Goal: Information Seeking & Learning: Compare options

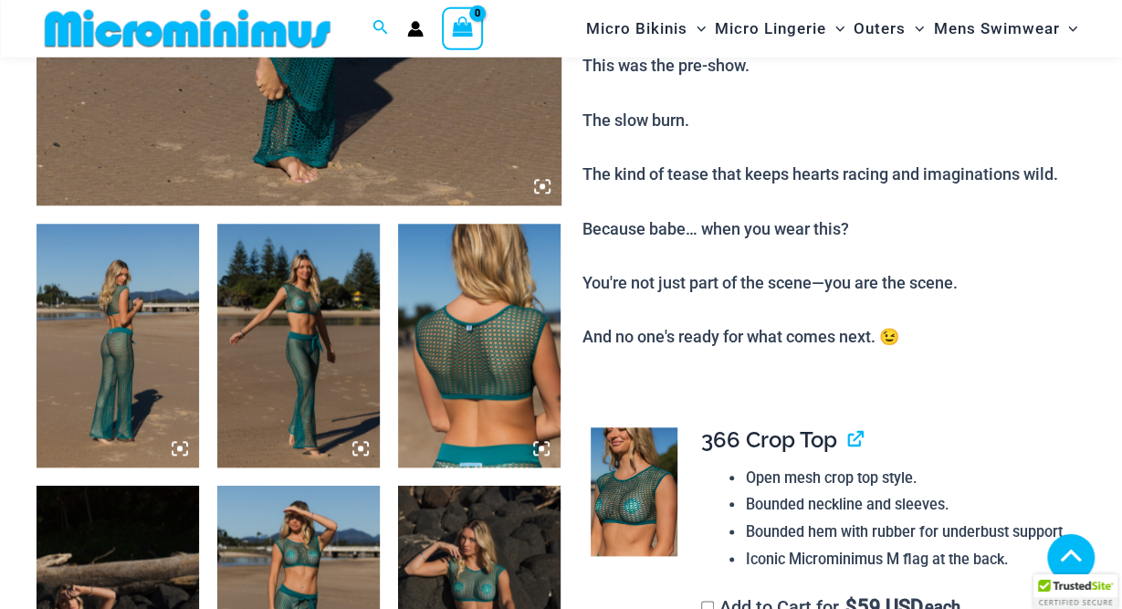
scroll to position [841, 0]
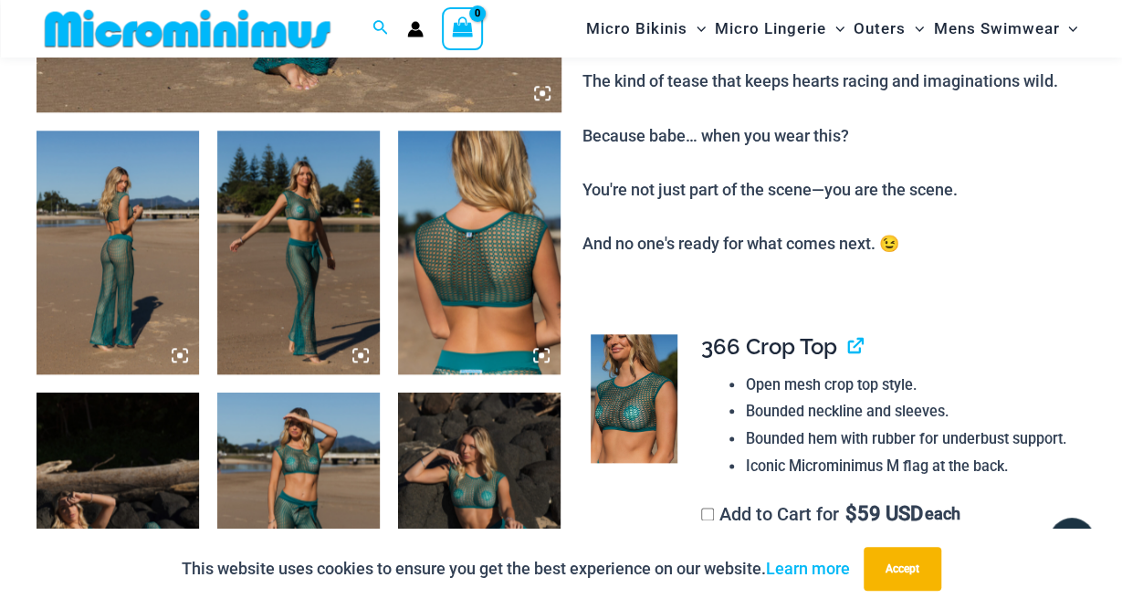
click at [174, 255] on img at bounding box center [118, 253] width 163 height 244
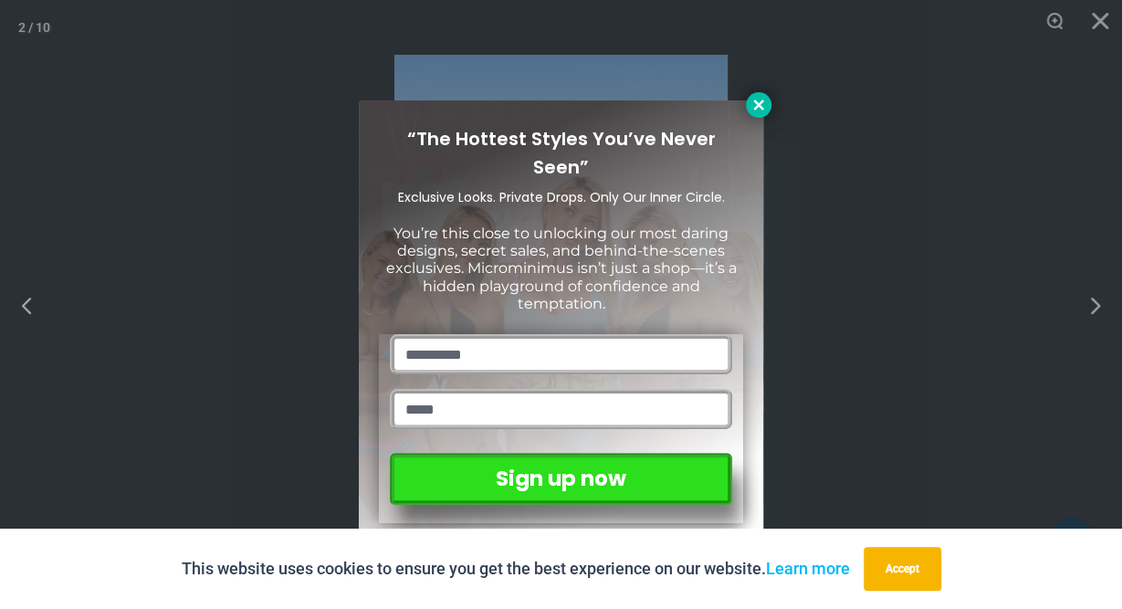
click at [753, 107] on icon at bounding box center [759, 105] width 16 height 16
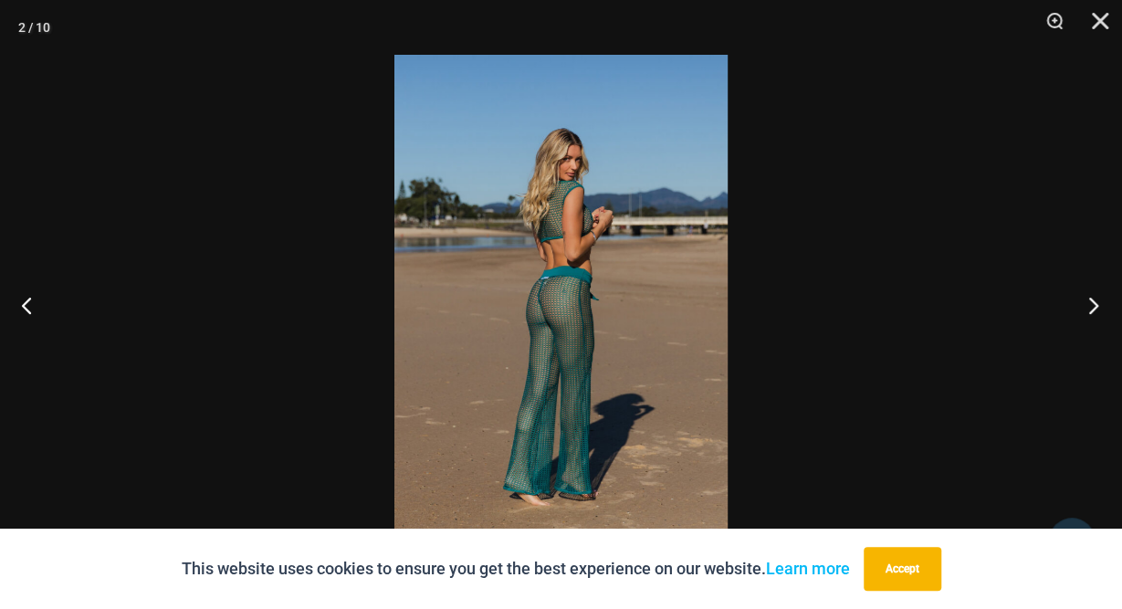
click at [1090, 311] on button "Next" at bounding box center [1088, 304] width 68 height 91
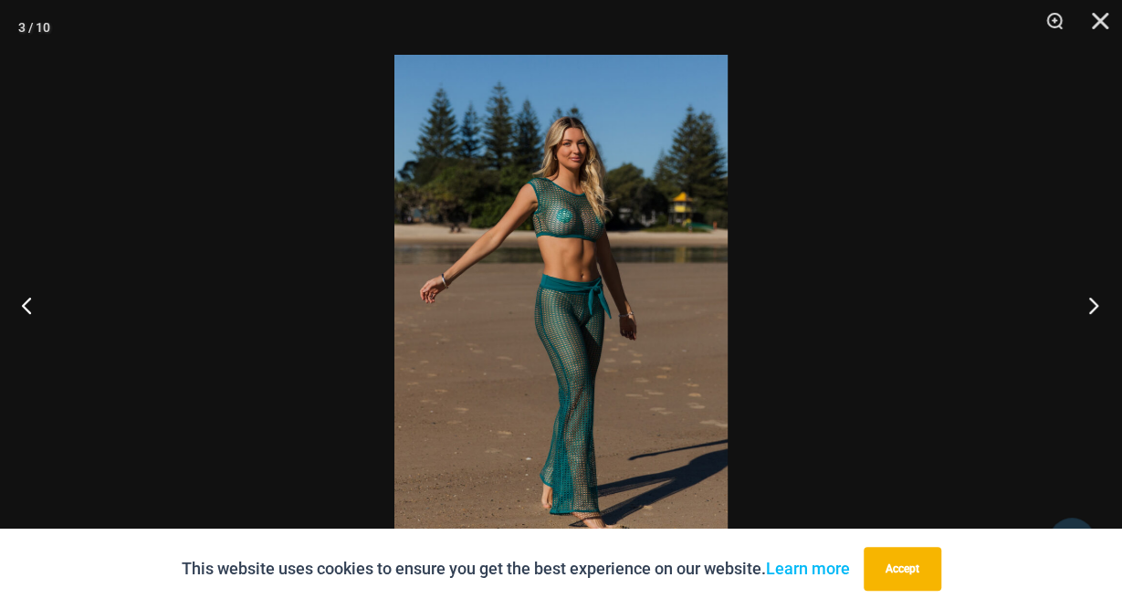
click at [1097, 306] on button "Next" at bounding box center [1088, 304] width 68 height 91
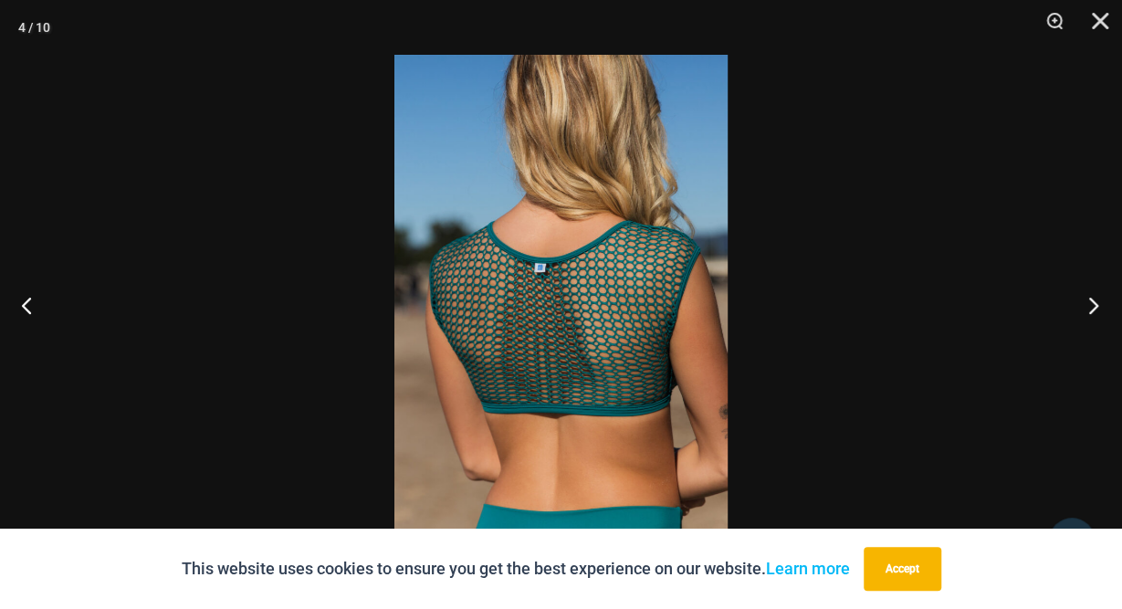
click at [1089, 308] on button "Next" at bounding box center [1088, 304] width 68 height 91
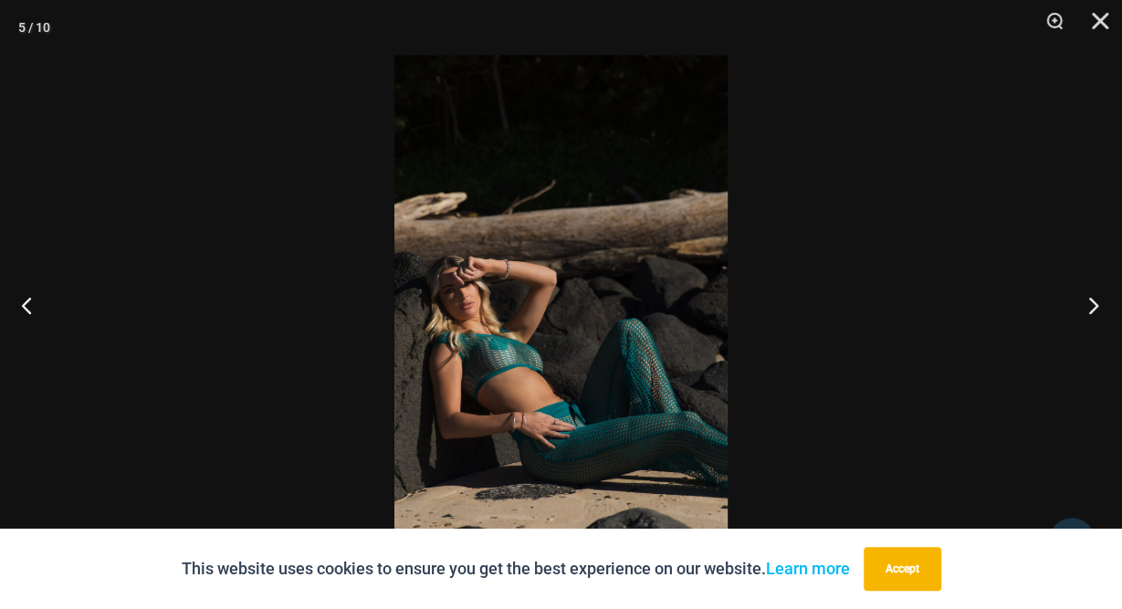
click at [1095, 303] on button "Next" at bounding box center [1088, 304] width 68 height 91
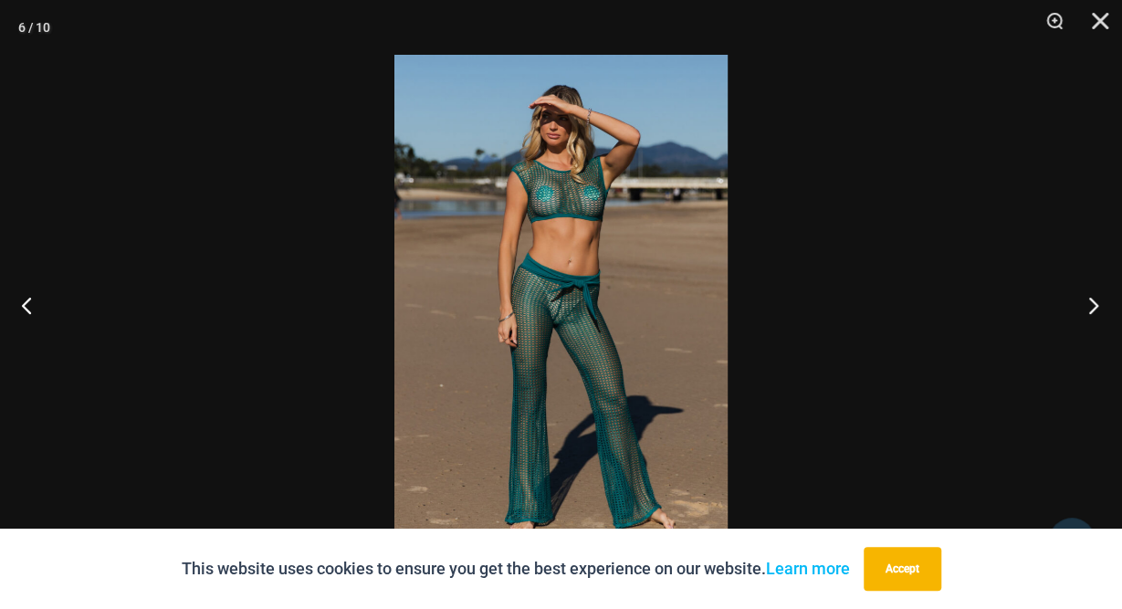
click at [1101, 307] on button "Next" at bounding box center [1088, 304] width 68 height 91
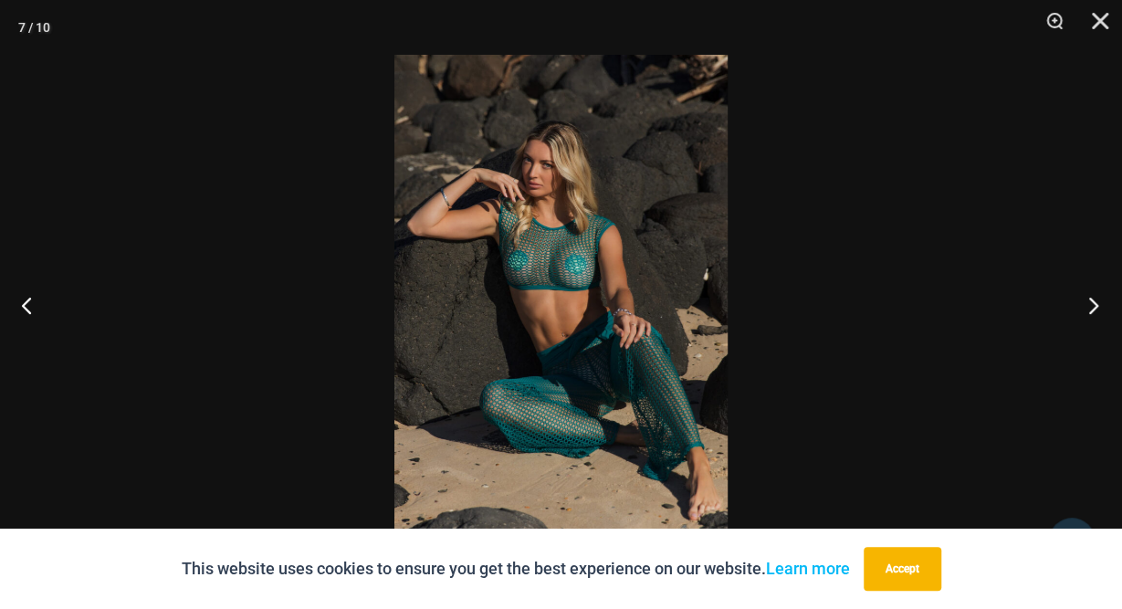
click at [1091, 304] on button "Next" at bounding box center [1088, 304] width 68 height 91
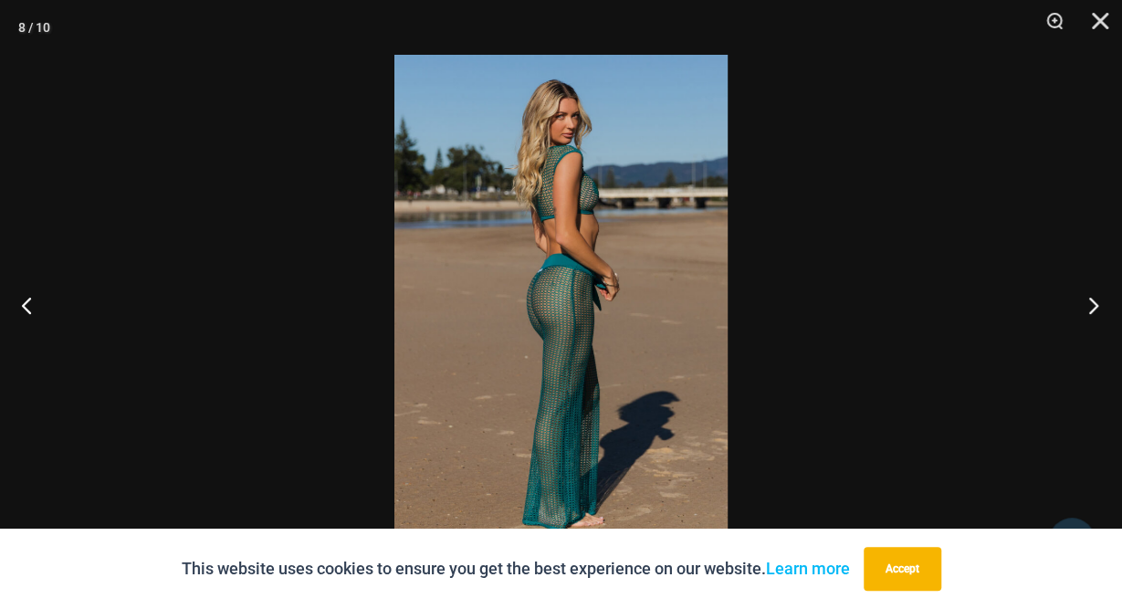
click at [1086, 308] on button "Next" at bounding box center [1088, 304] width 68 height 91
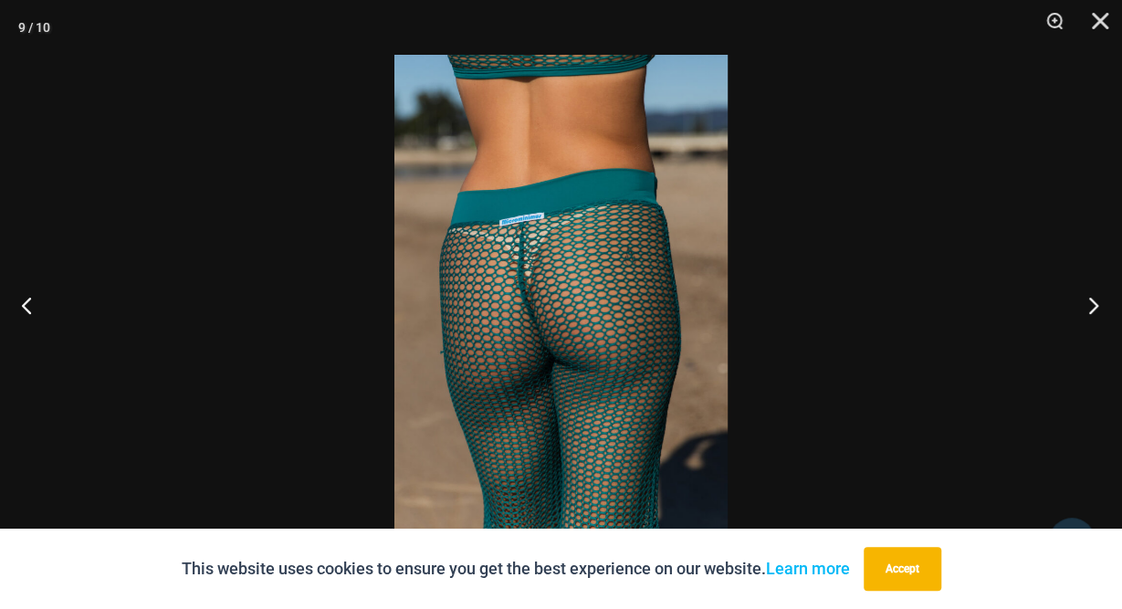
click at [1086, 308] on button "Next" at bounding box center [1088, 304] width 68 height 91
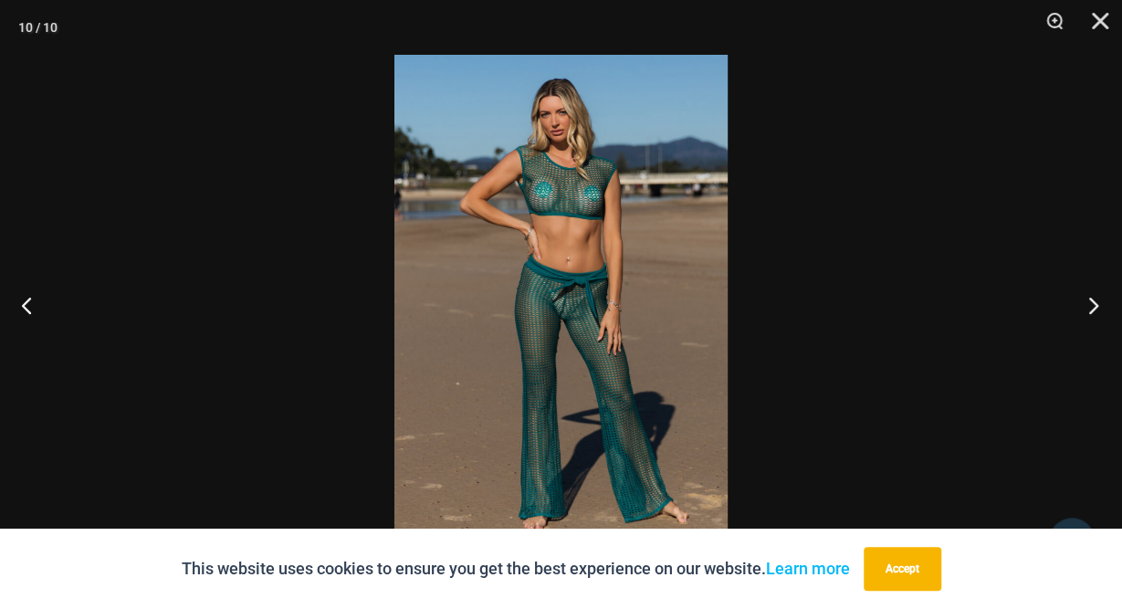
click at [1091, 300] on button "Next" at bounding box center [1088, 304] width 68 height 91
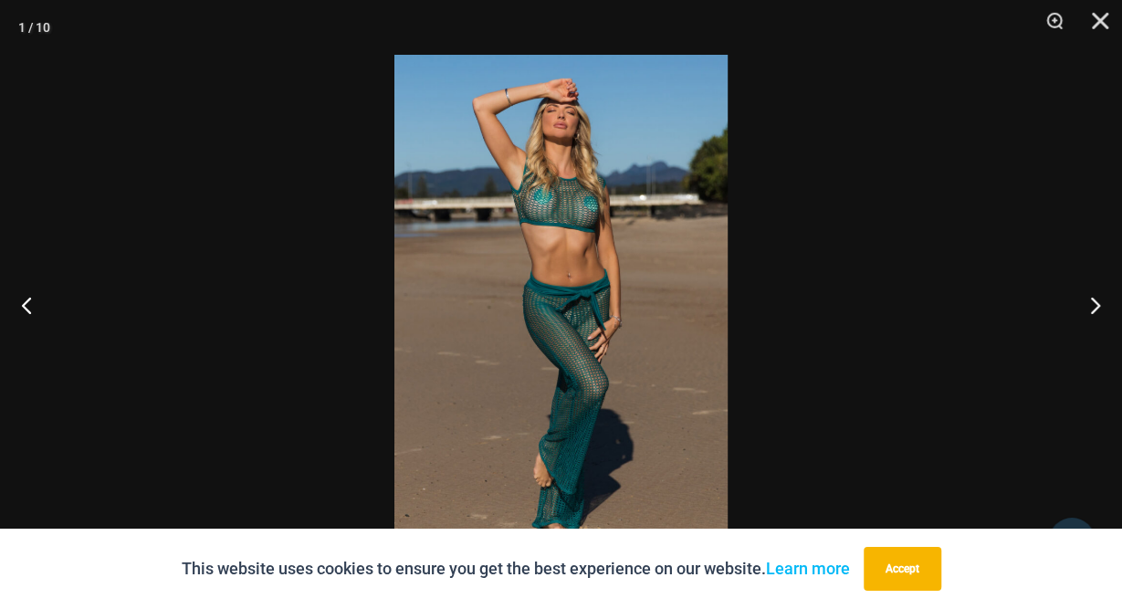
scroll to position [3013, 0]
click at [1094, 310] on button "Next" at bounding box center [1088, 304] width 68 height 91
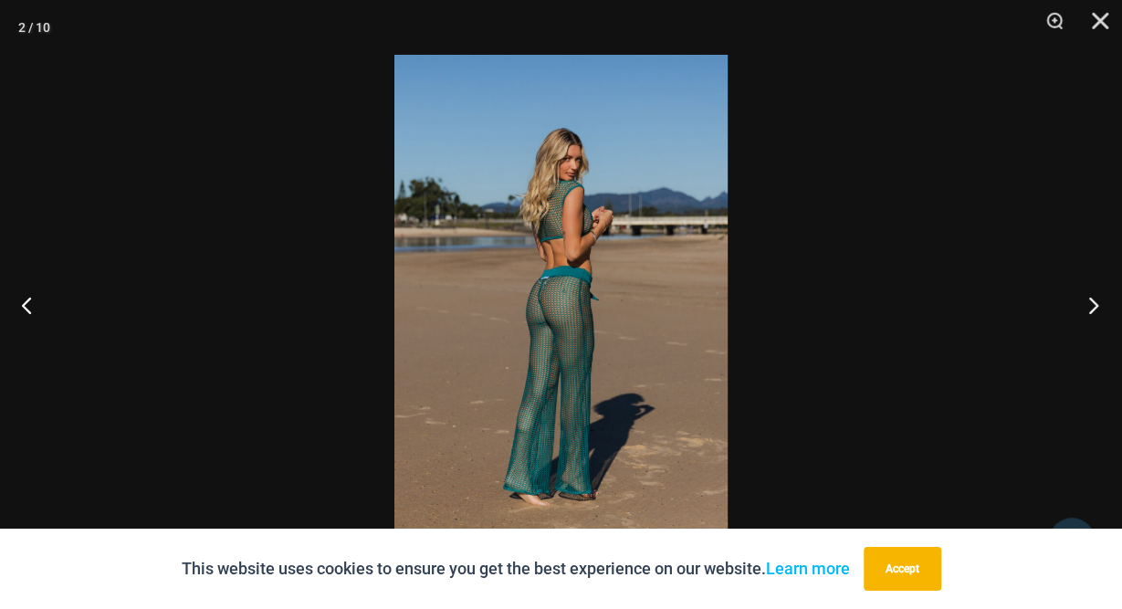
click at [1087, 304] on button "Next" at bounding box center [1088, 304] width 68 height 91
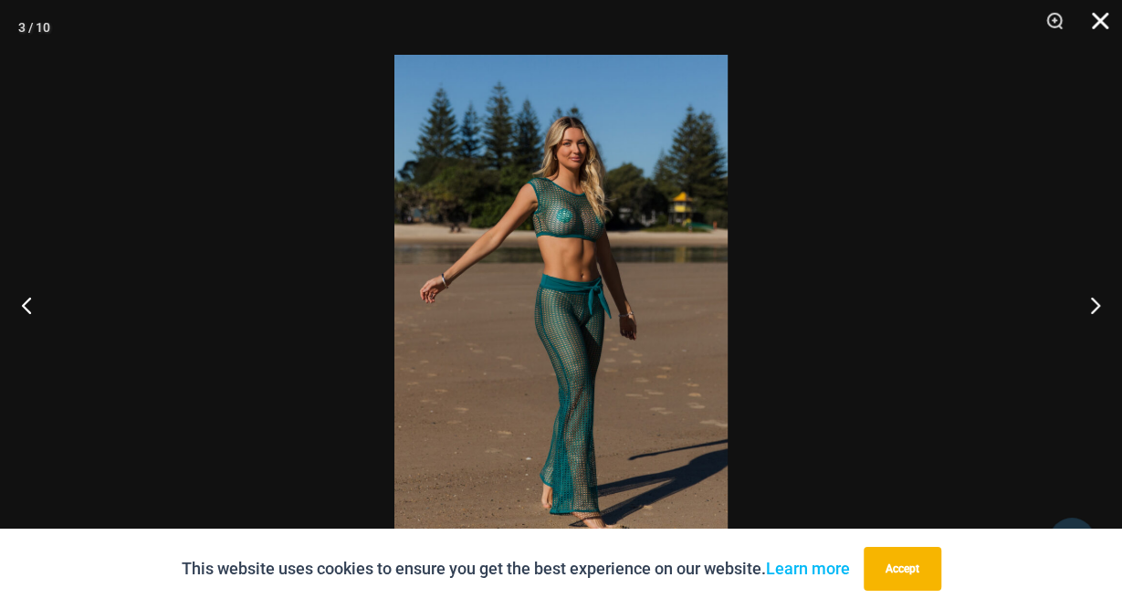
click at [1106, 21] on button "Close" at bounding box center [1094, 27] width 46 height 55
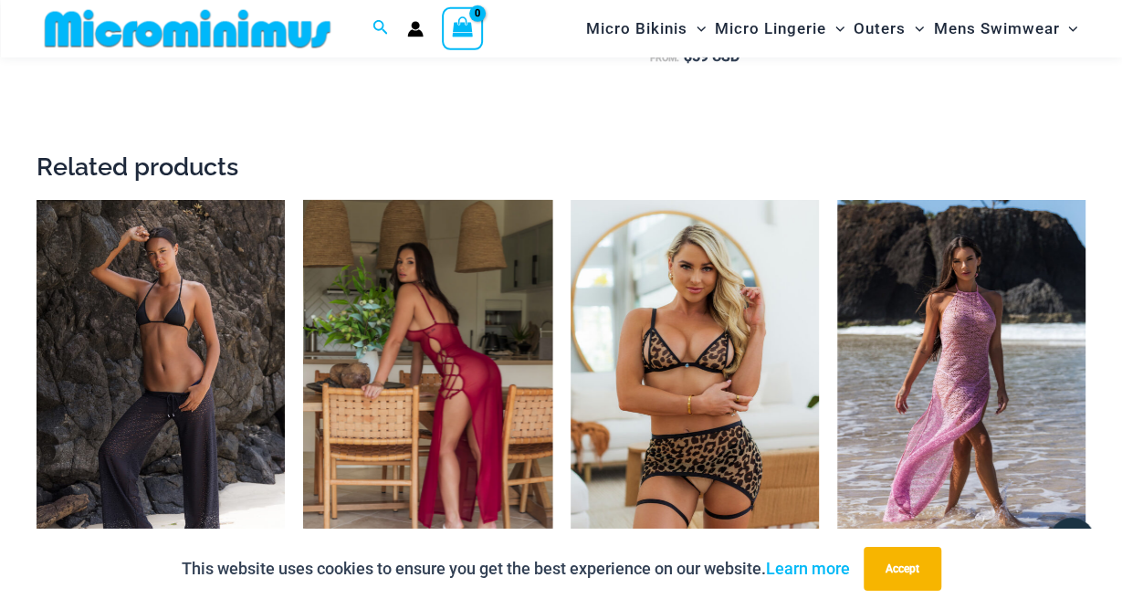
click at [400, 291] on img at bounding box center [427, 386] width 248 height 373
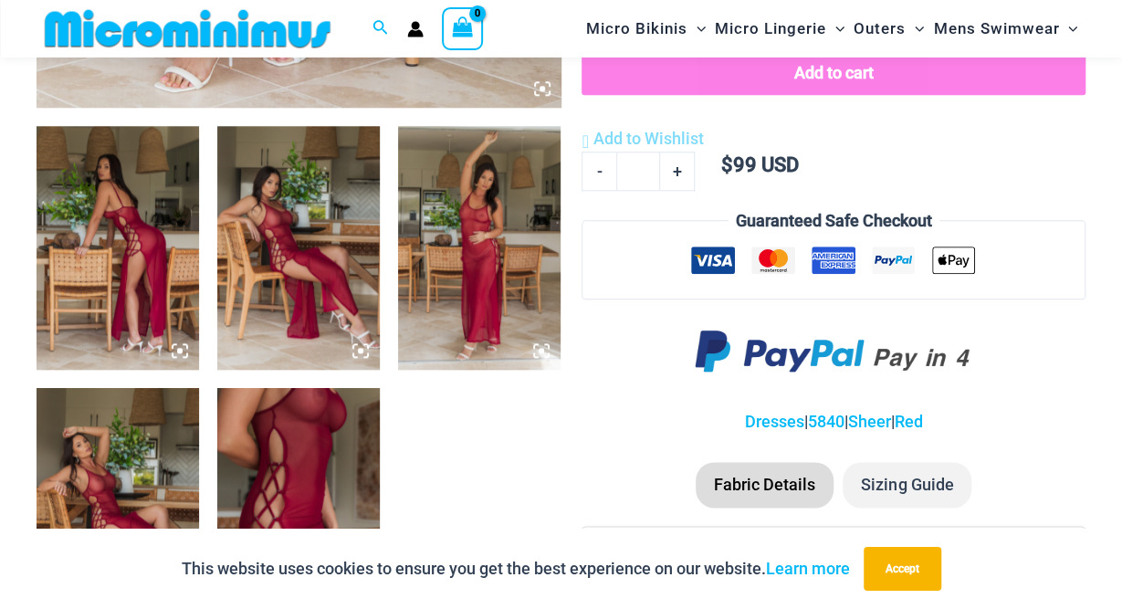
scroll to position [845, 0]
click at [156, 260] on img at bounding box center [118, 249] width 163 height 244
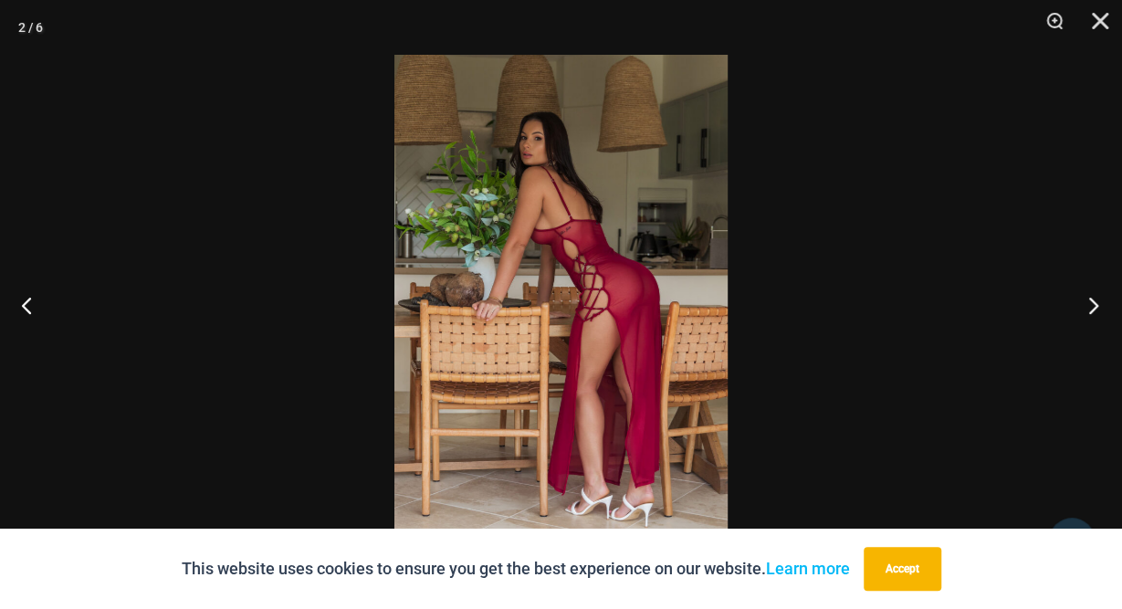
click at [1099, 308] on button "Next" at bounding box center [1088, 304] width 68 height 91
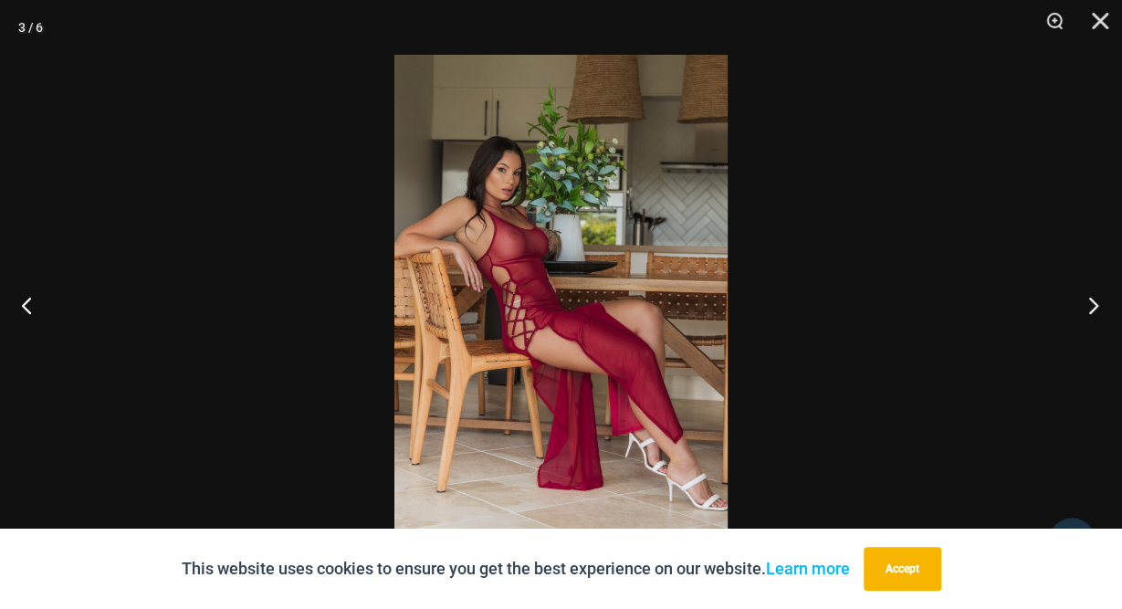
click at [1095, 307] on button "Next" at bounding box center [1088, 304] width 68 height 91
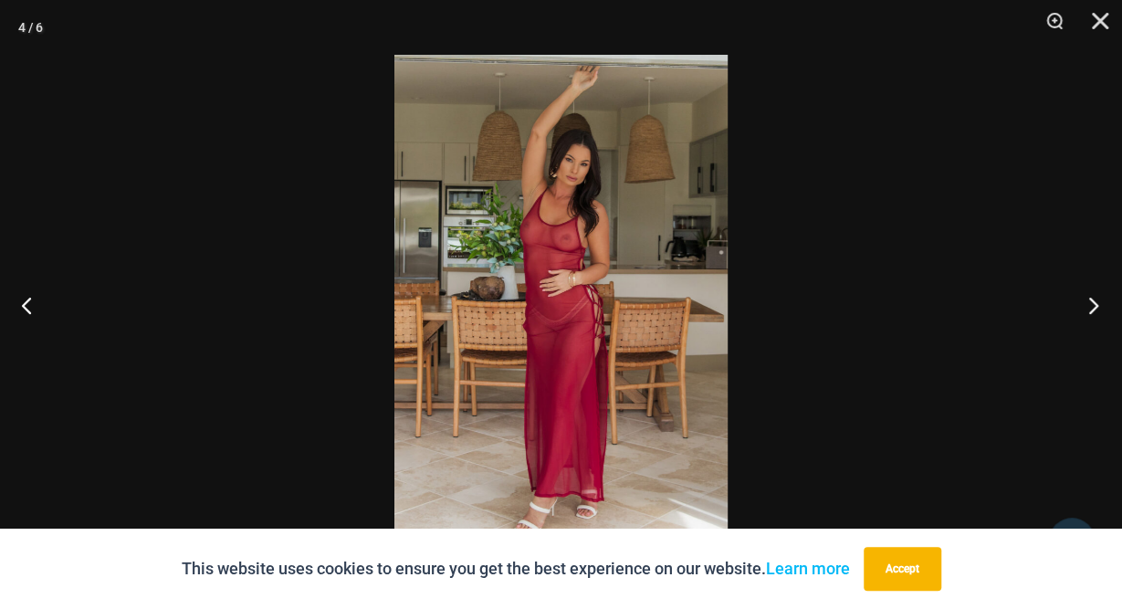
click at [1100, 308] on button "Next" at bounding box center [1088, 304] width 68 height 91
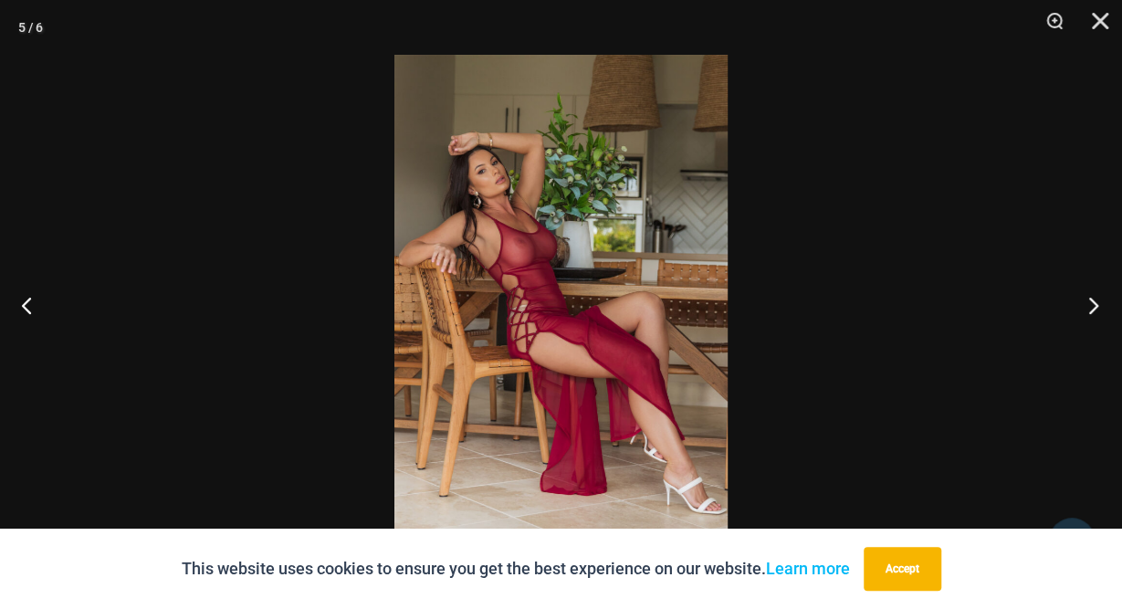
click at [1094, 304] on button "Next" at bounding box center [1088, 304] width 68 height 91
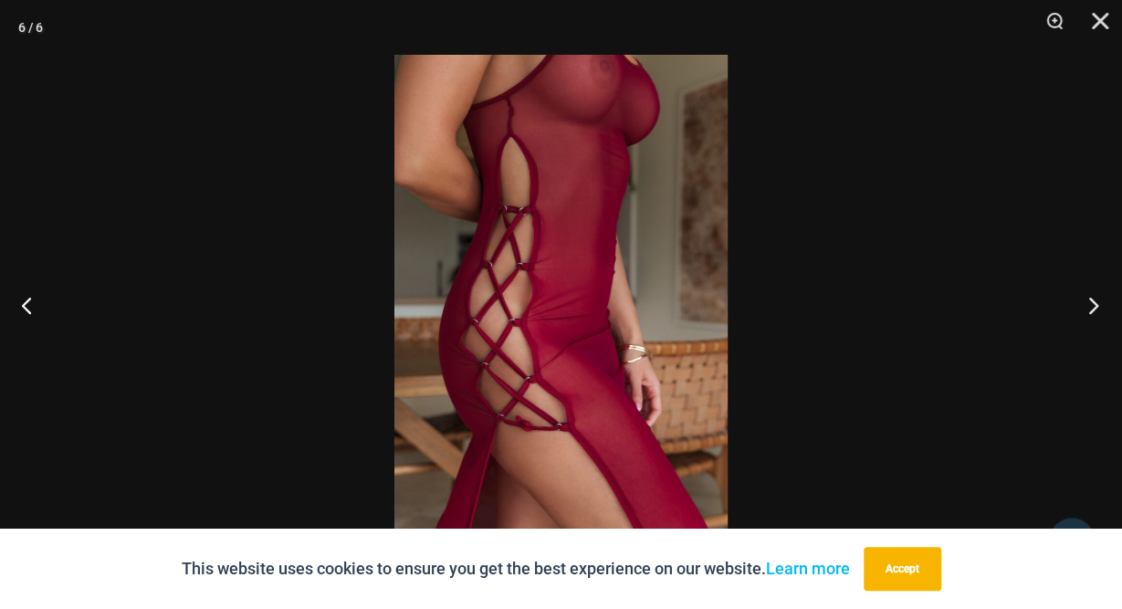
click at [1086, 304] on button "Next" at bounding box center [1088, 304] width 68 height 91
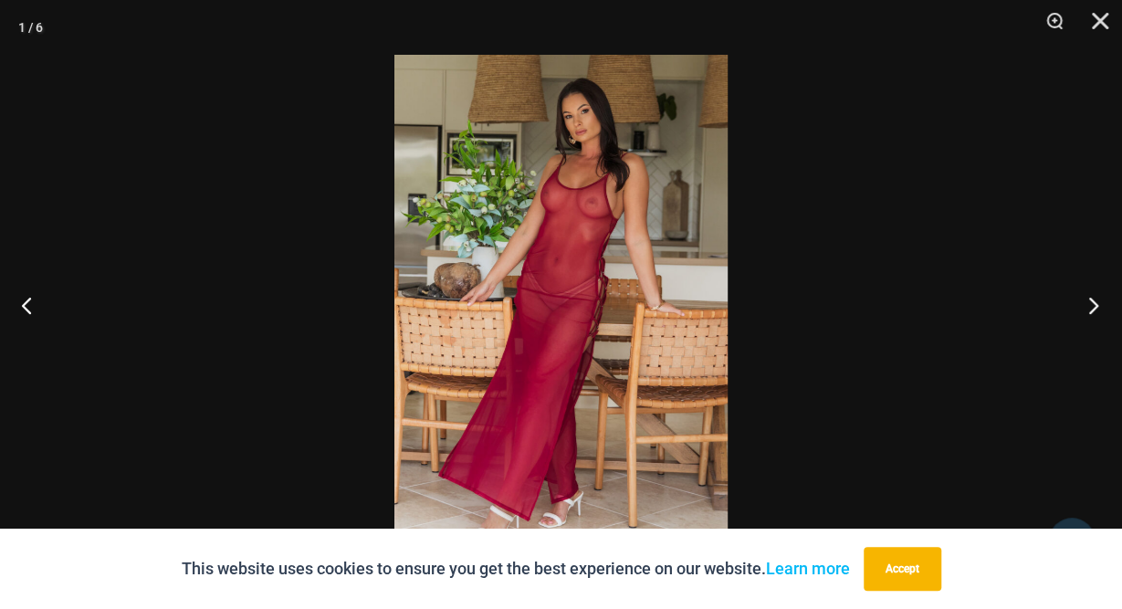
click at [1095, 308] on button "Next" at bounding box center [1088, 304] width 68 height 91
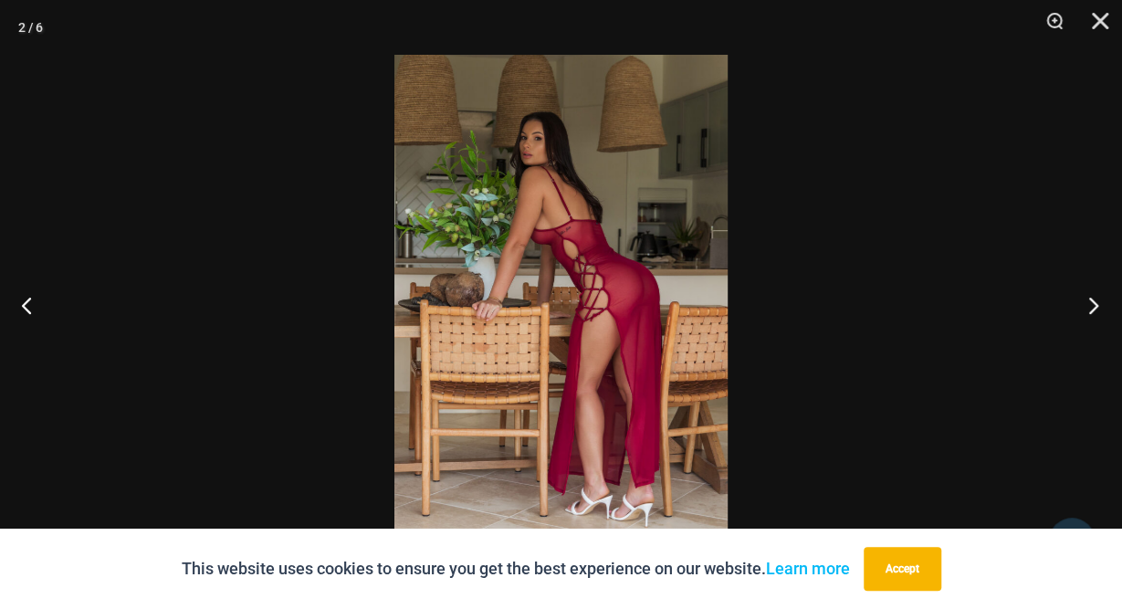
click at [1089, 302] on button "Next" at bounding box center [1088, 304] width 68 height 91
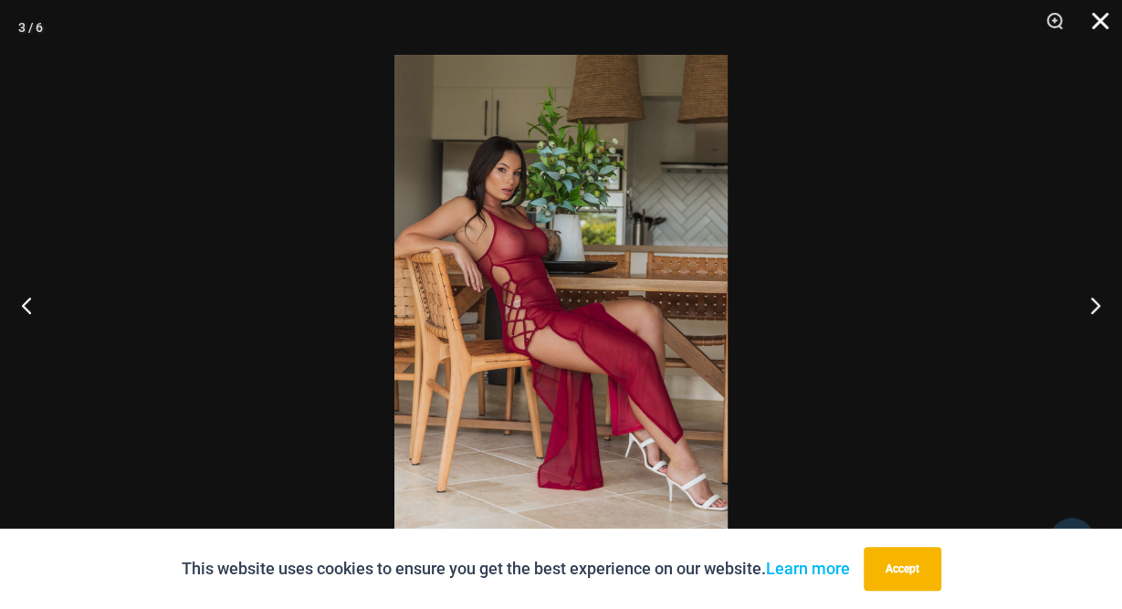
click at [1098, 24] on button "Close" at bounding box center [1094, 27] width 46 height 55
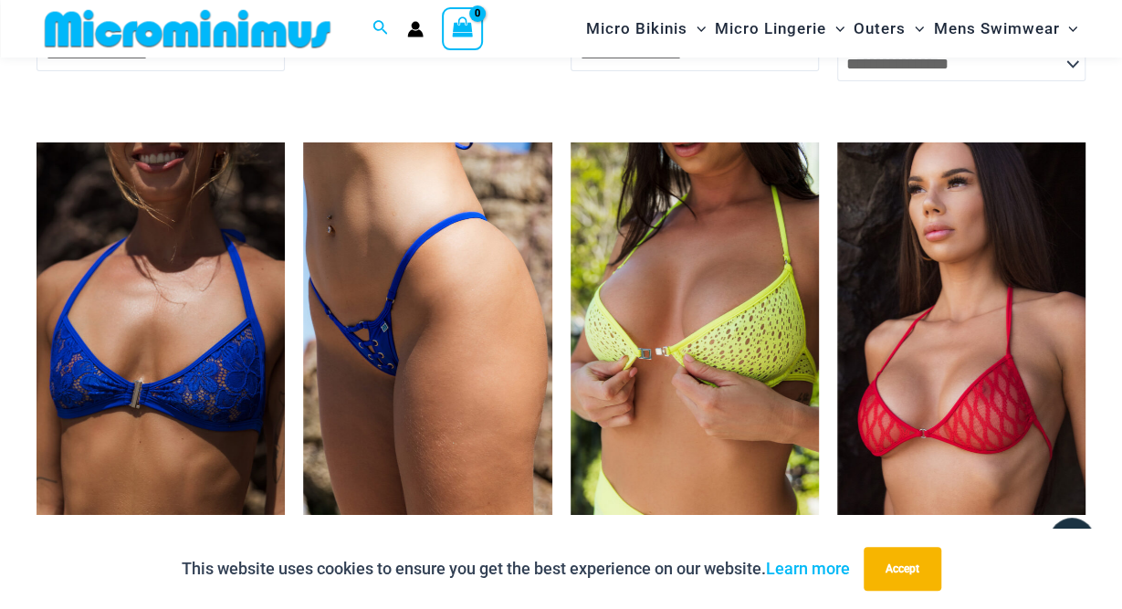
scroll to position [3314, 0]
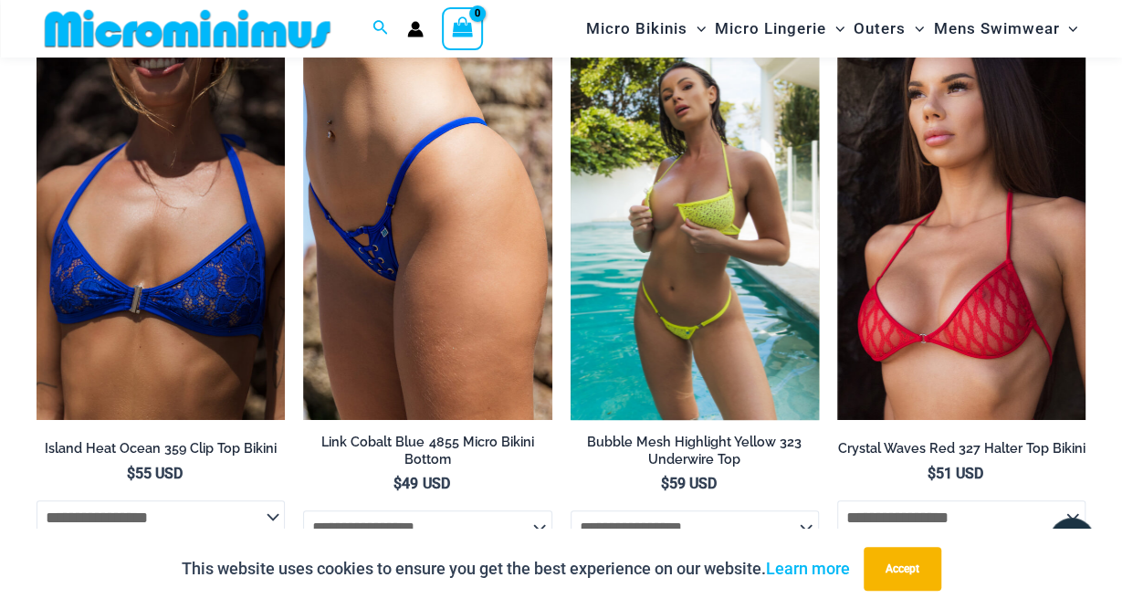
click at [682, 279] on img at bounding box center [695, 233] width 248 height 373
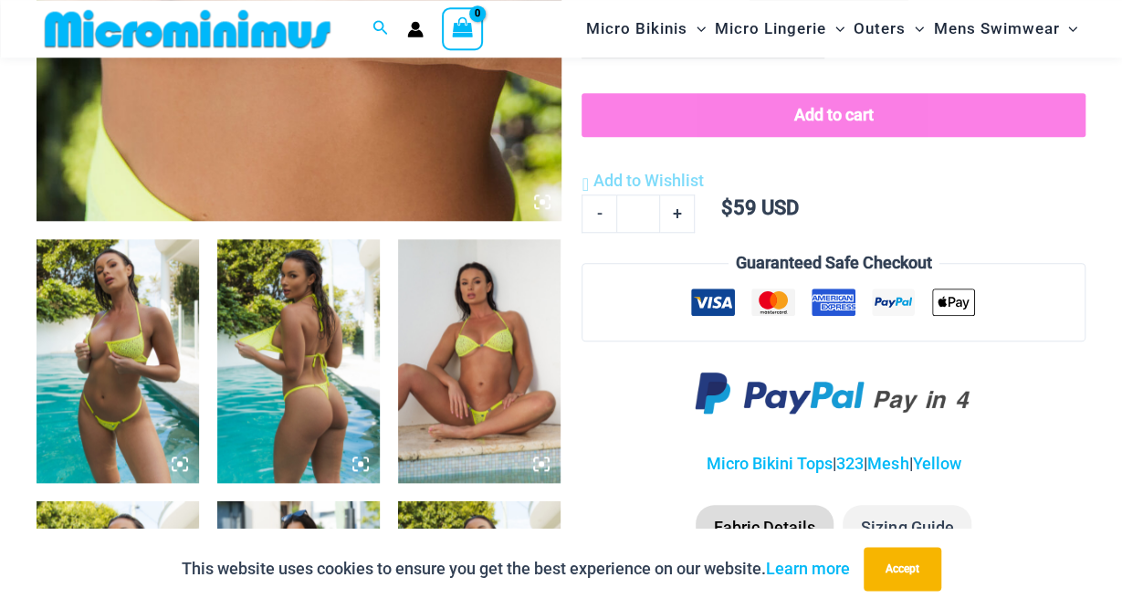
scroll to position [746, 0]
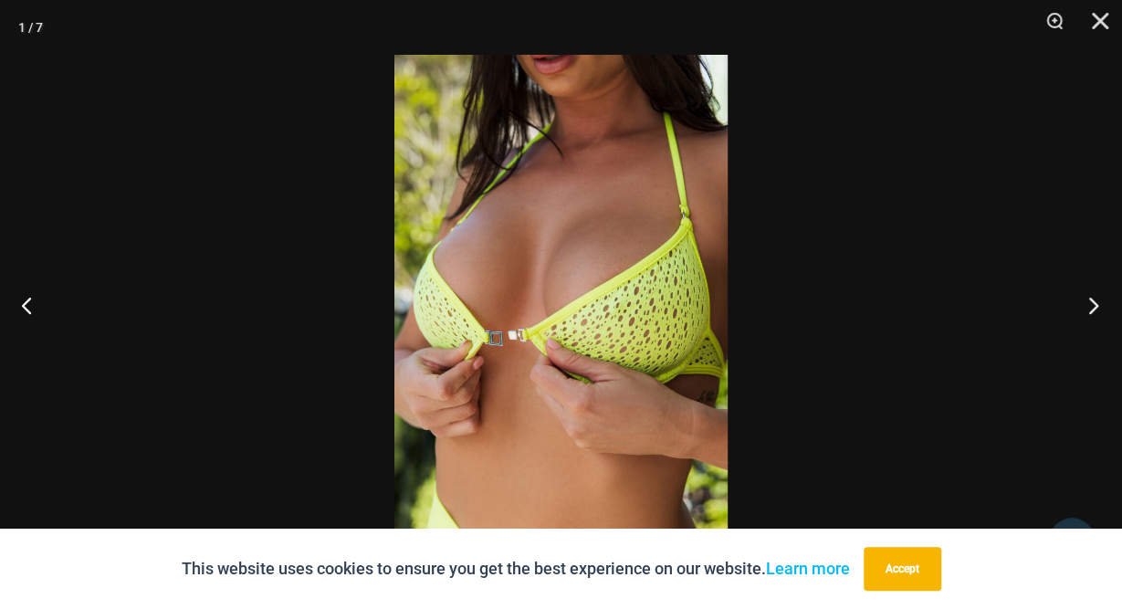
click at [1100, 308] on button "Next" at bounding box center [1088, 304] width 68 height 91
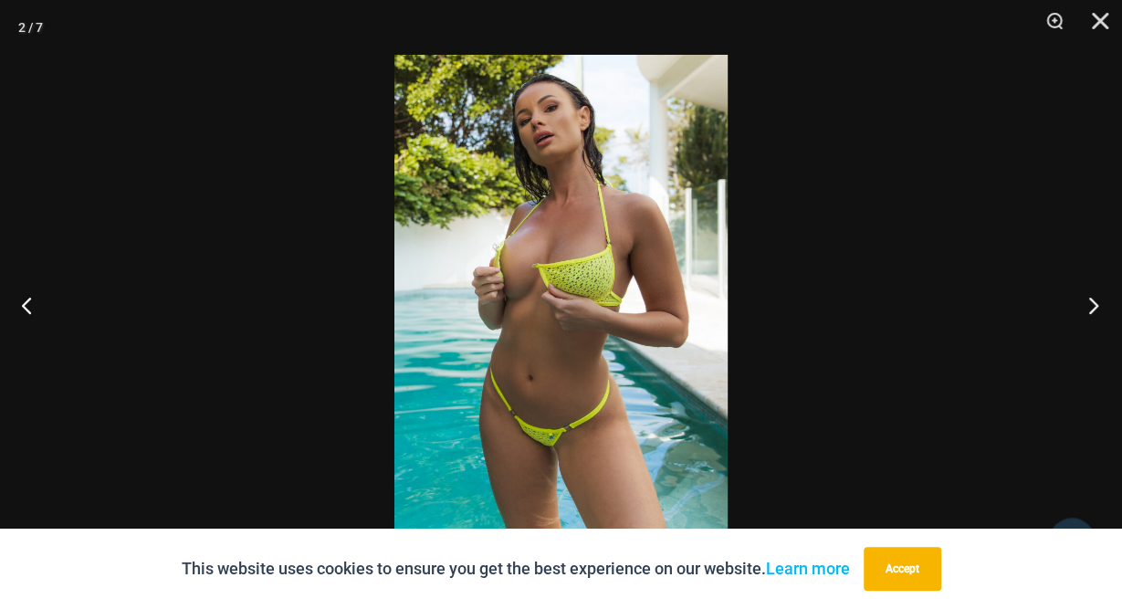
click at [1089, 301] on button "Next" at bounding box center [1088, 304] width 68 height 91
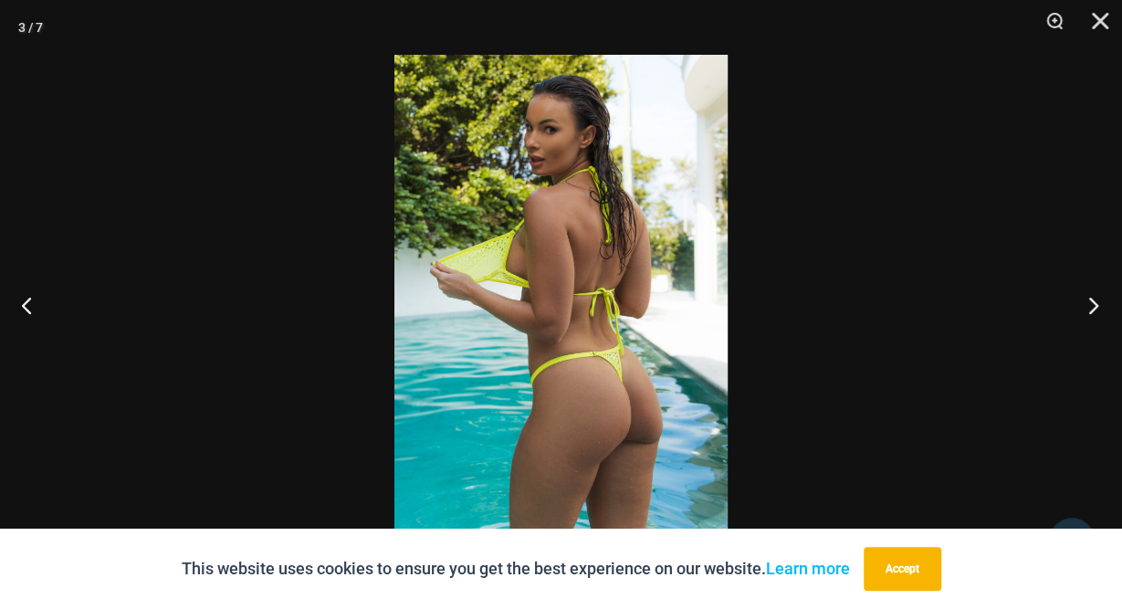
click at [1095, 306] on button "Next" at bounding box center [1088, 304] width 68 height 91
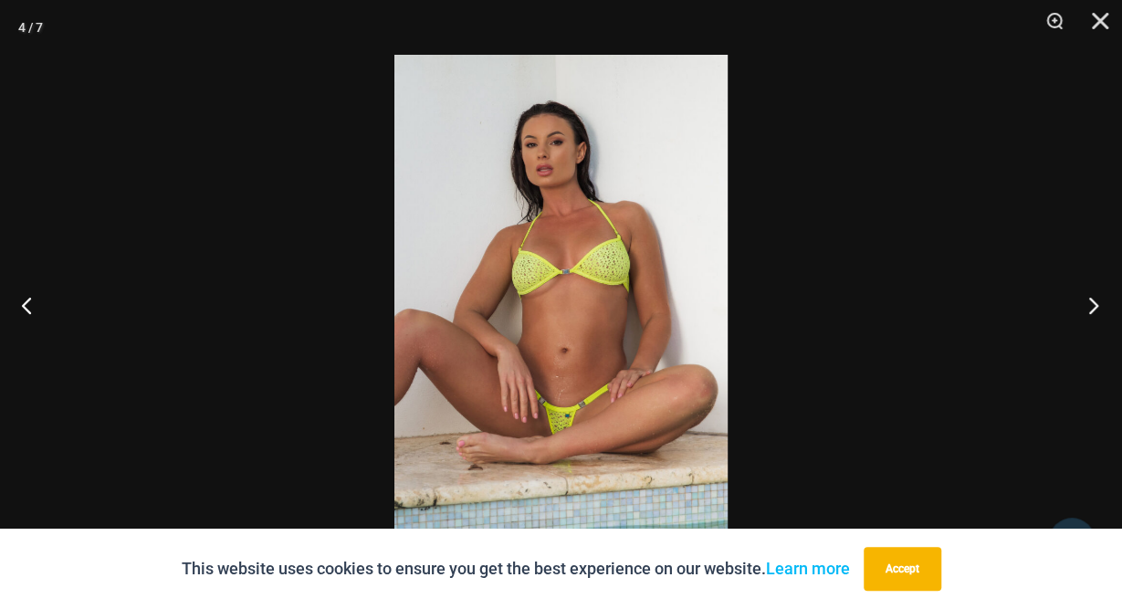
click at [1083, 302] on button "Next" at bounding box center [1088, 304] width 68 height 91
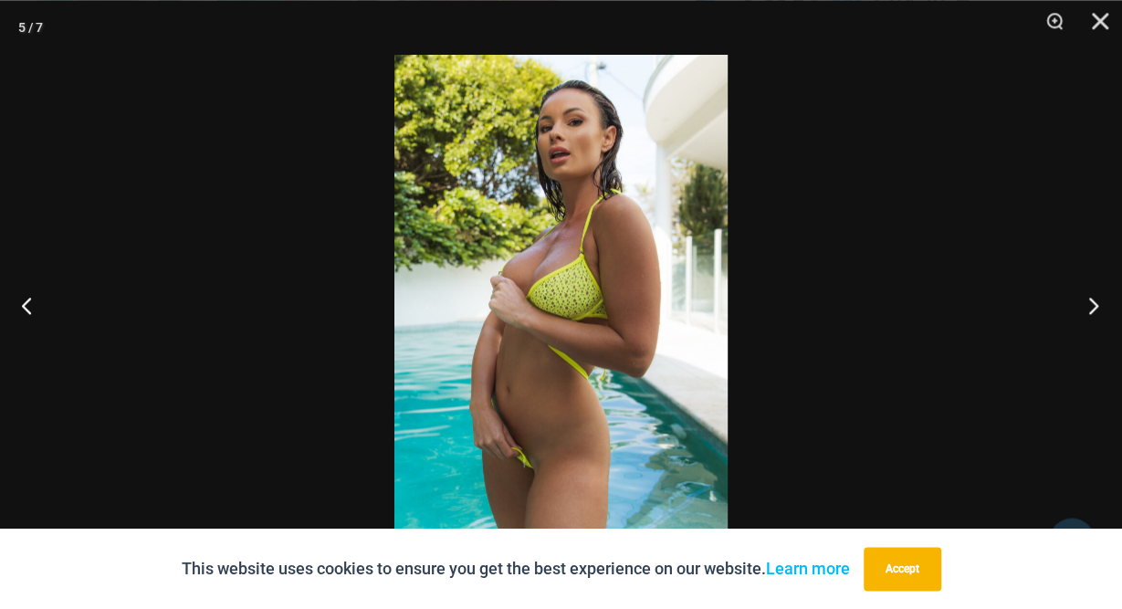
scroll to position [1185, 0]
click at [1100, 305] on button "Next" at bounding box center [1088, 304] width 68 height 91
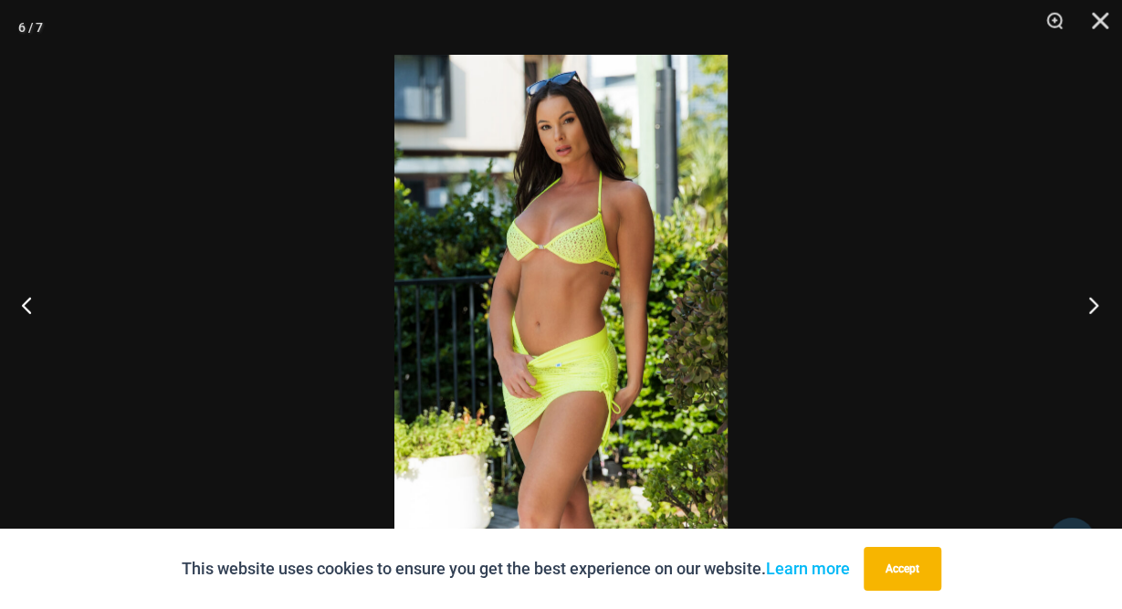
click at [1085, 306] on button "Next" at bounding box center [1088, 304] width 68 height 91
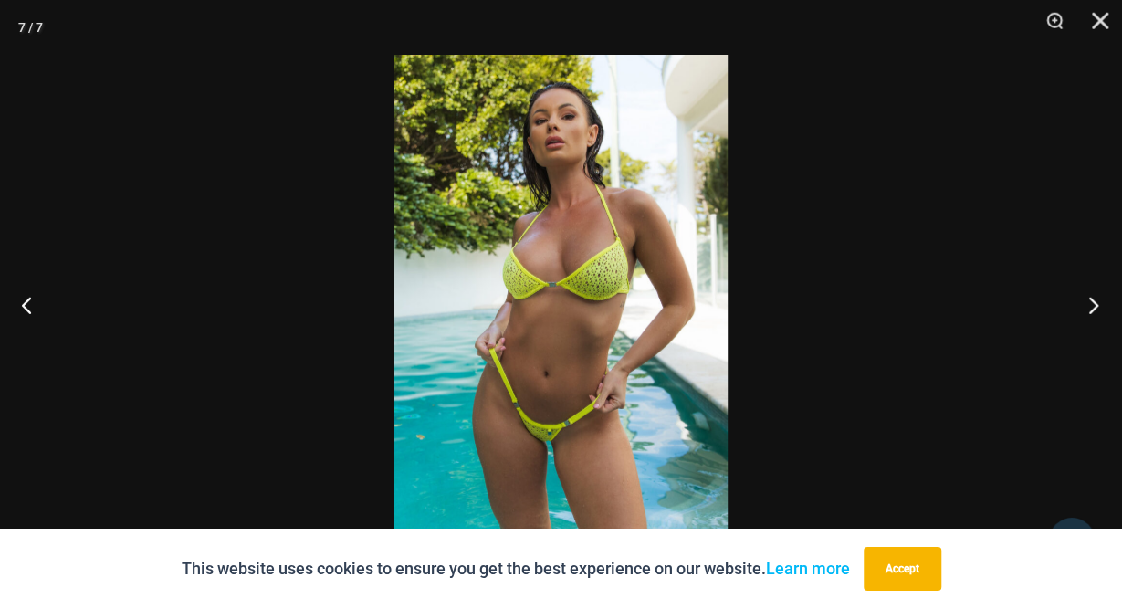
click at [1098, 307] on button "Next" at bounding box center [1088, 304] width 68 height 91
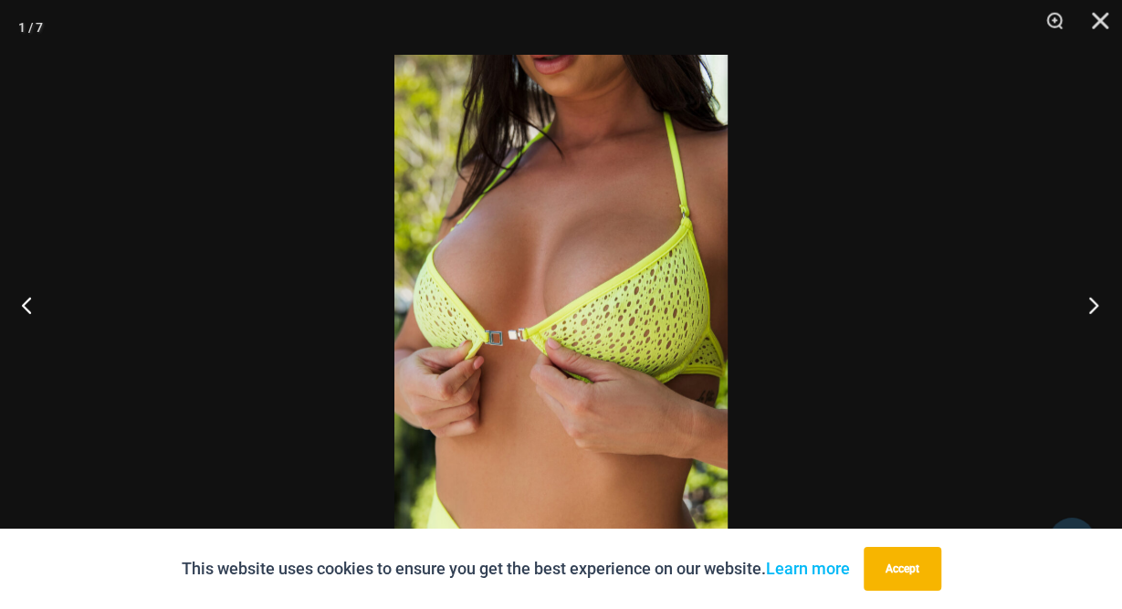
click at [1091, 310] on button "Next" at bounding box center [1088, 304] width 68 height 91
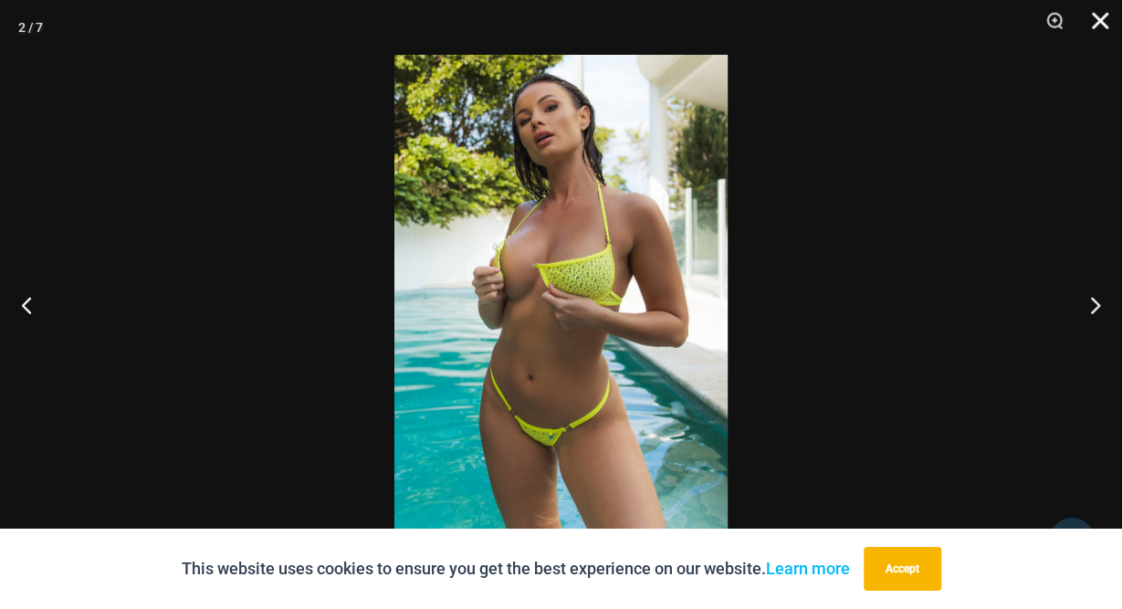
click at [1097, 22] on button "Close" at bounding box center [1094, 27] width 46 height 55
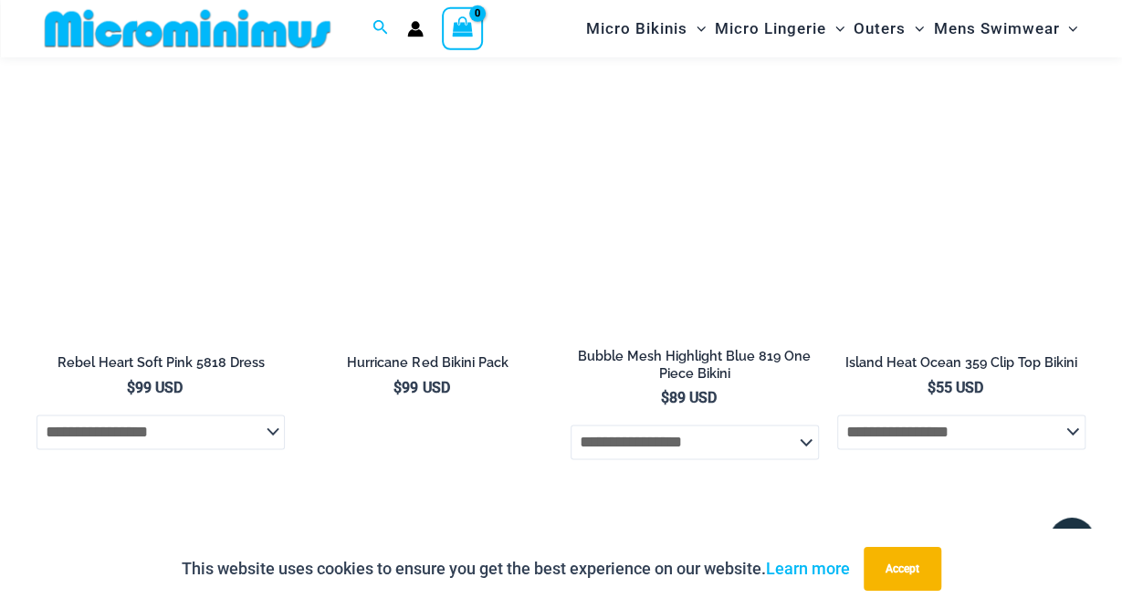
scroll to position [4320, 0]
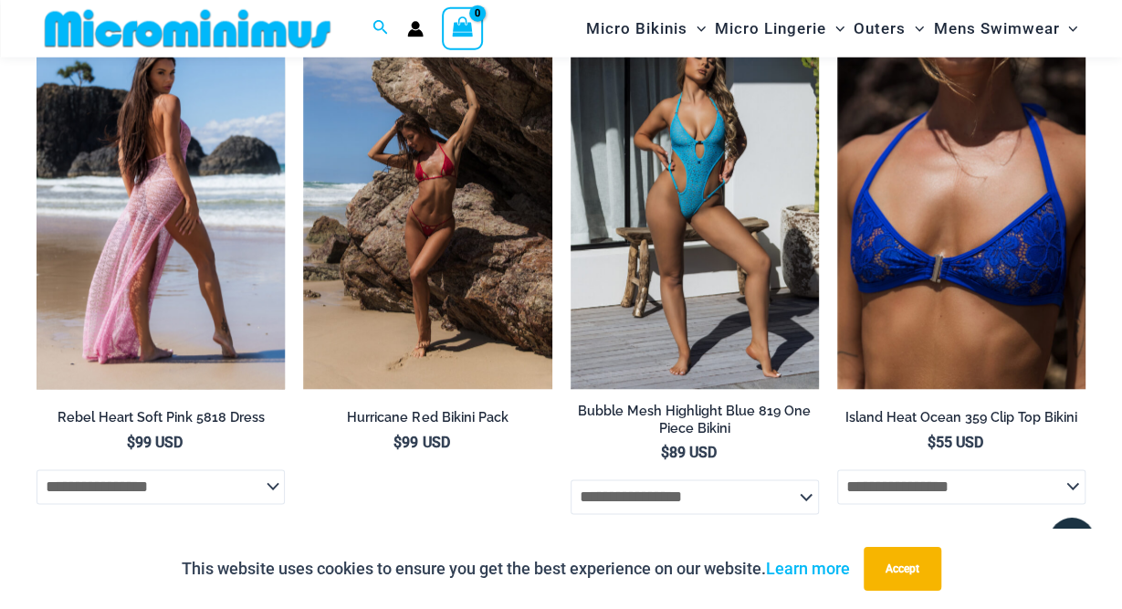
click at [209, 199] on img at bounding box center [161, 203] width 248 height 373
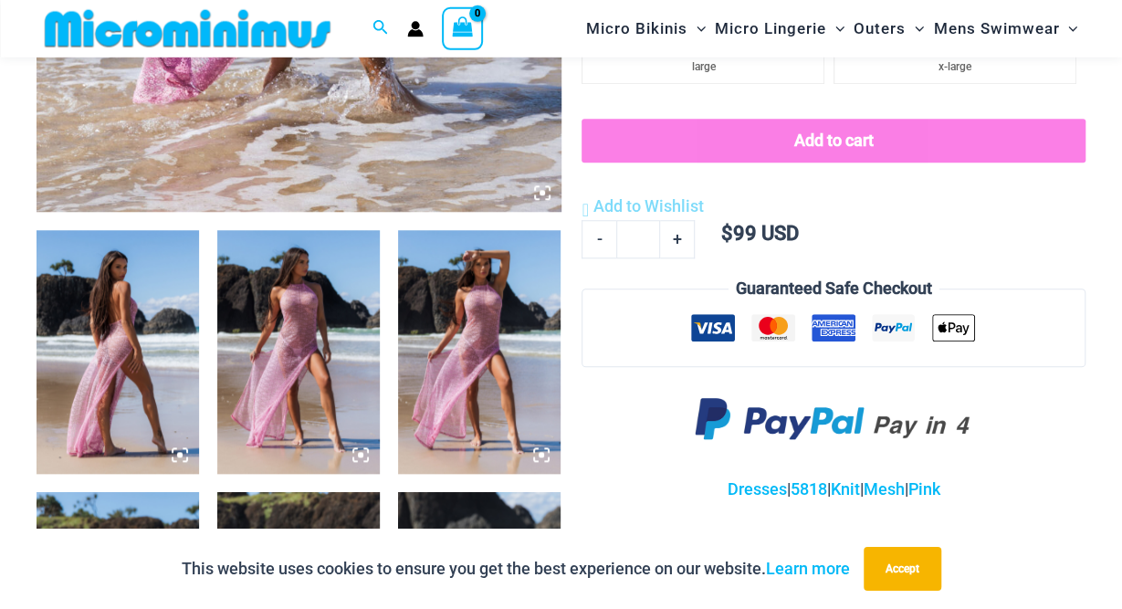
scroll to position [743, 0]
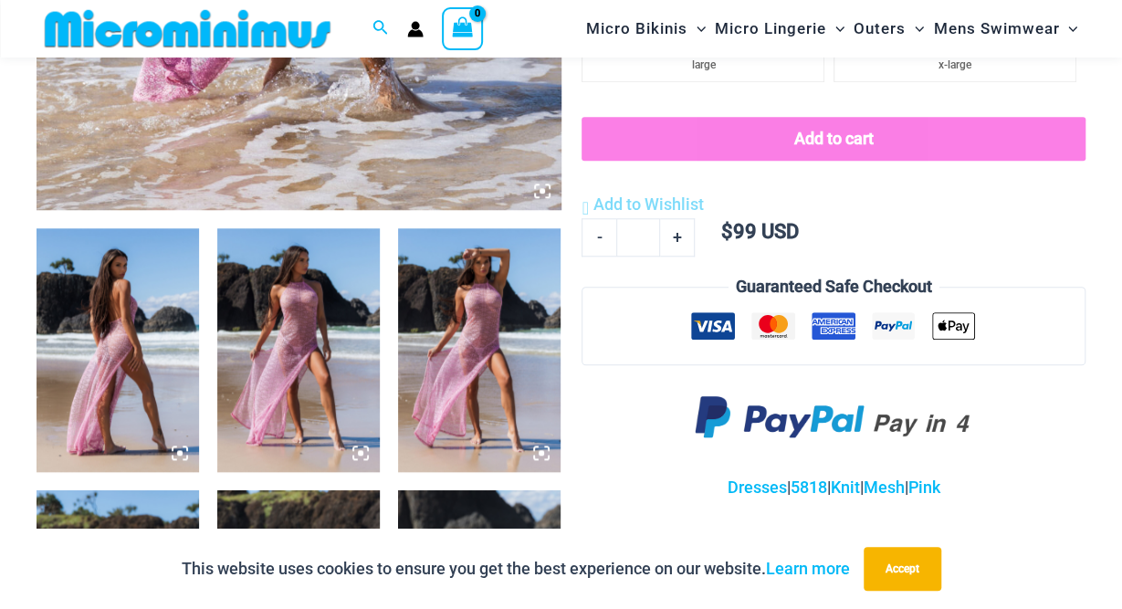
click at [152, 341] on img at bounding box center [118, 350] width 163 height 244
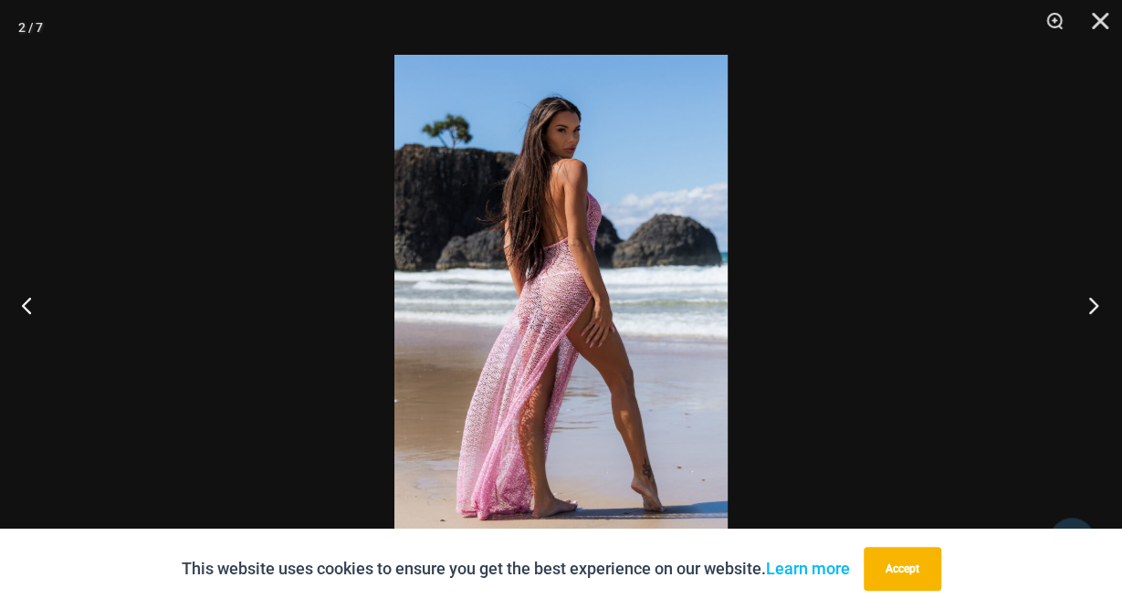
click at [1091, 300] on button "Next" at bounding box center [1088, 304] width 68 height 91
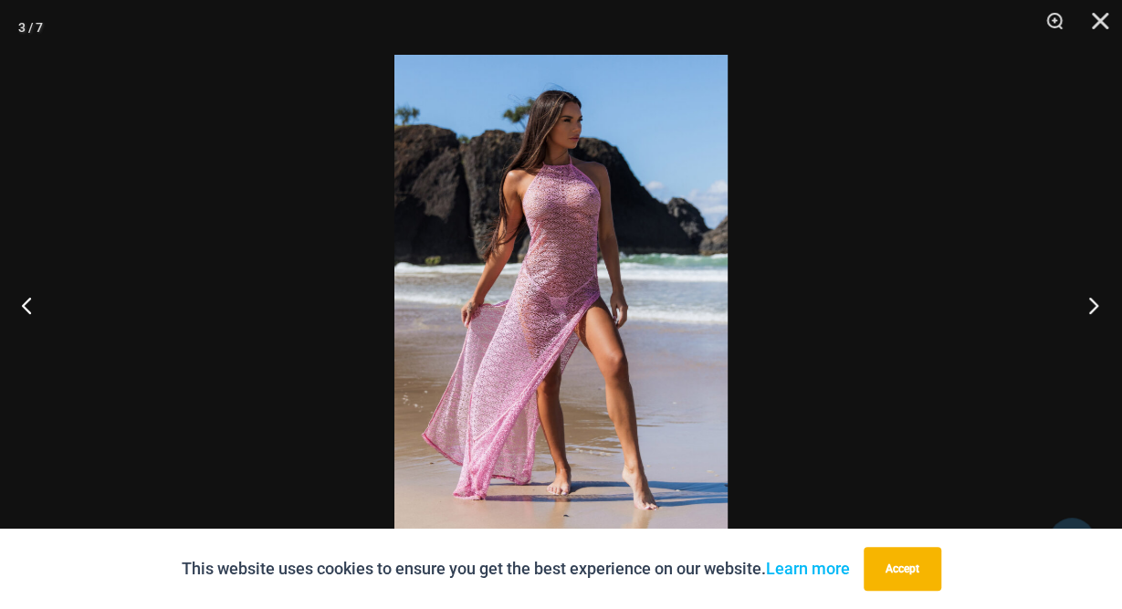
click at [1095, 300] on button "Next" at bounding box center [1088, 304] width 68 height 91
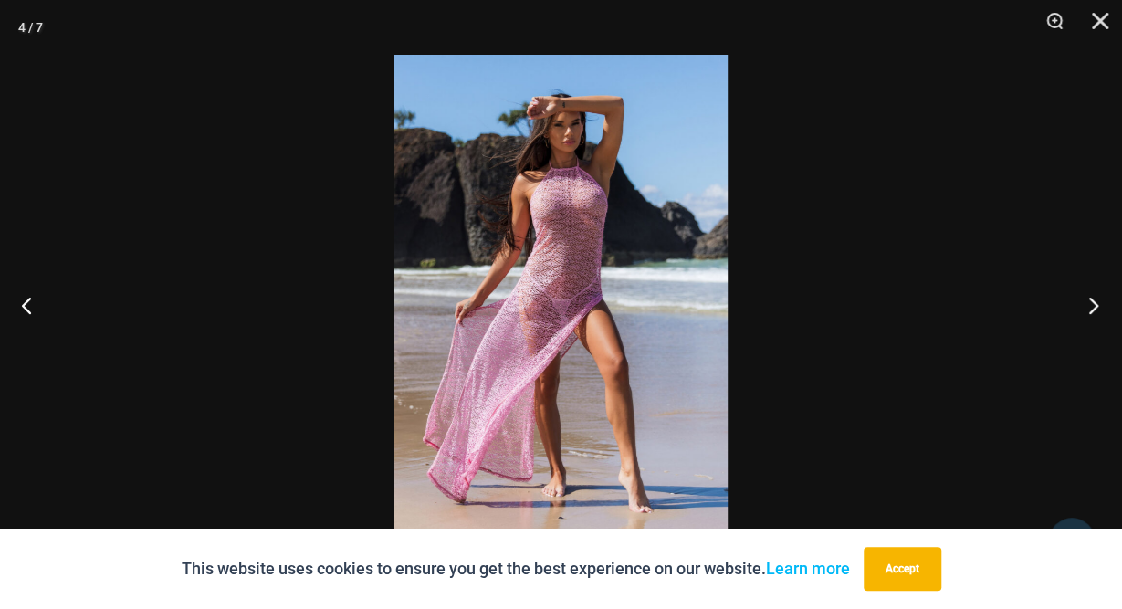
click at [1101, 311] on button "Next" at bounding box center [1088, 304] width 68 height 91
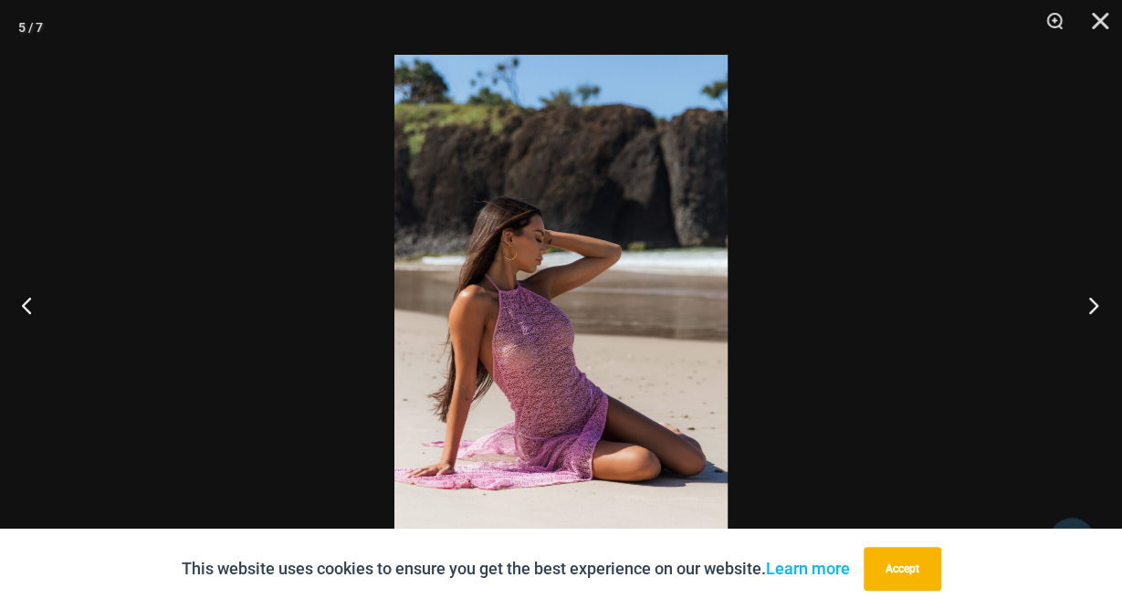
click at [1099, 304] on button "Next" at bounding box center [1088, 304] width 68 height 91
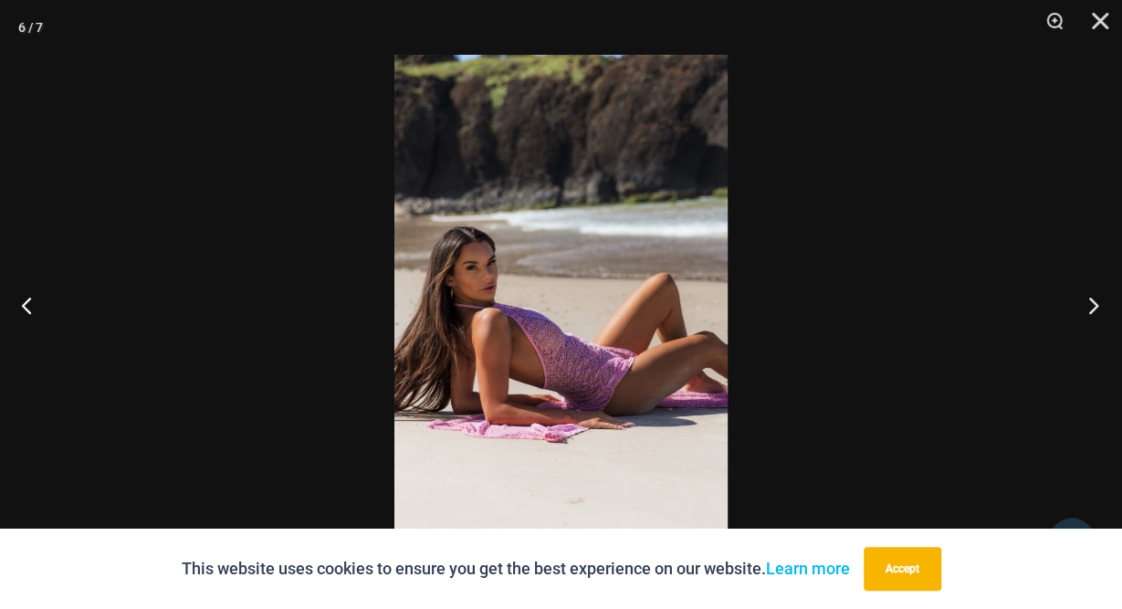
click at [1084, 310] on button "Next" at bounding box center [1088, 304] width 68 height 91
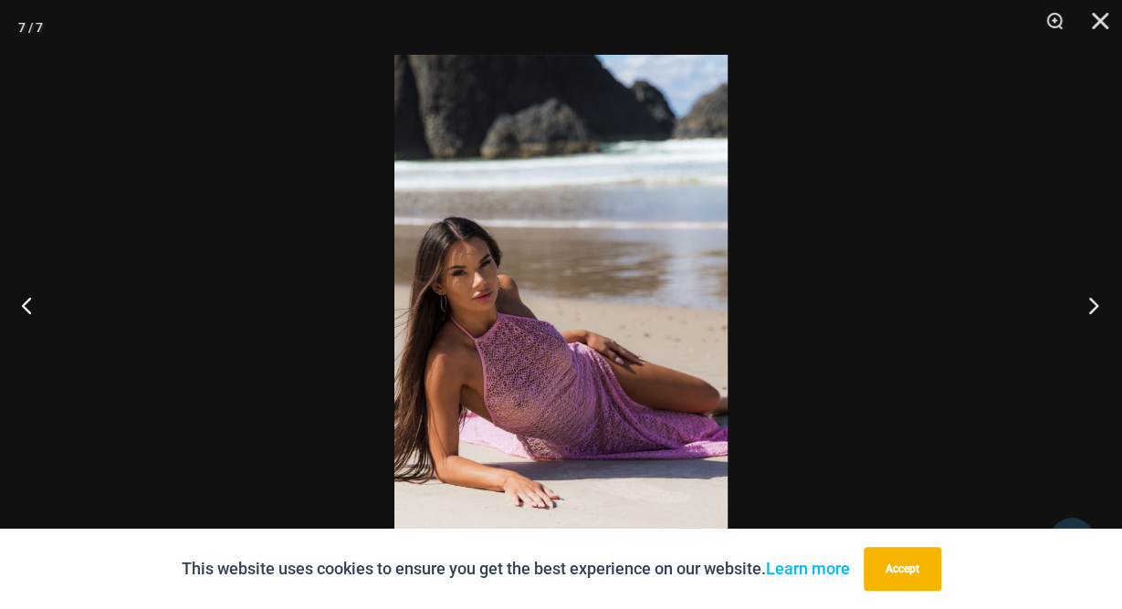
click at [1089, 309] on button "Next" at bounding box center [1088, 304] width 68 height 91
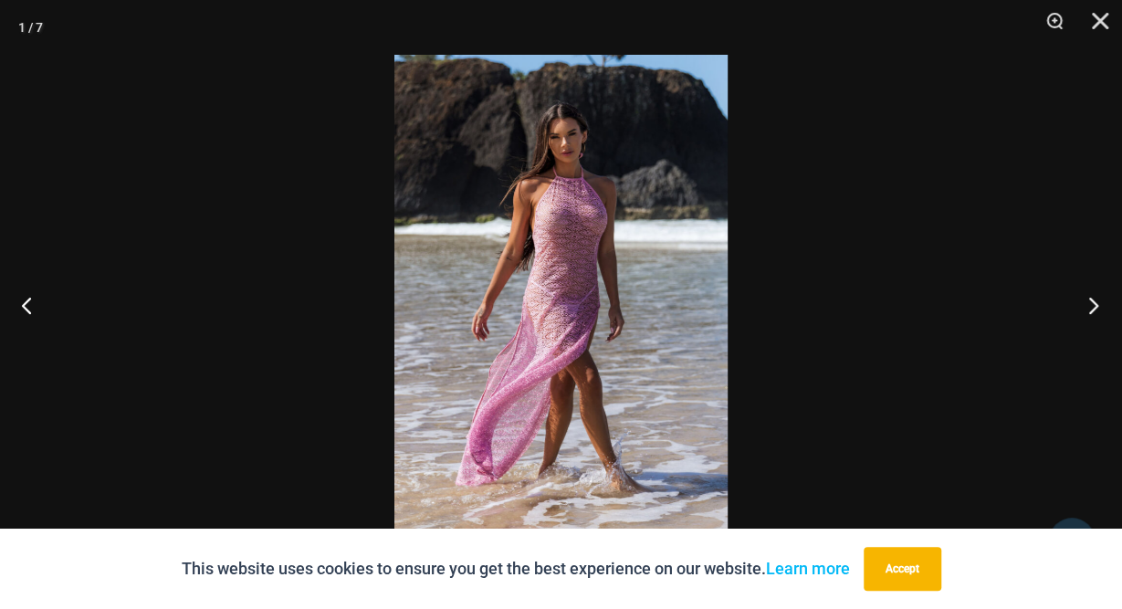
click at [1087, 311] on button "Next" at bounding box center [1088, 304] width 68 height 91
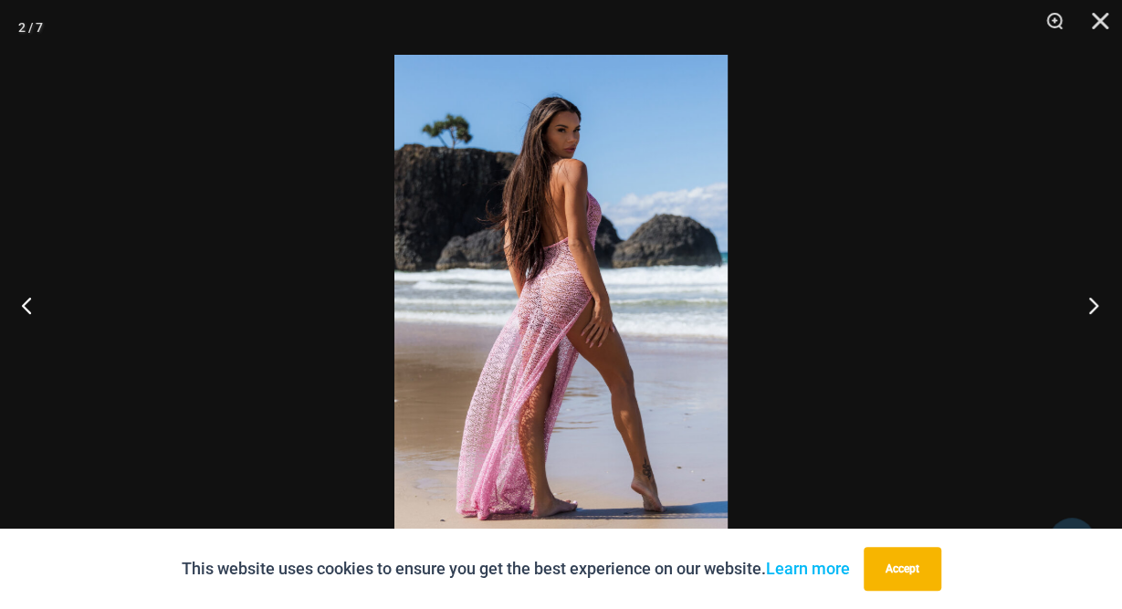
click at [1095, 304] on button "Next" at bounding box center [1088, 304] width 68 height 91
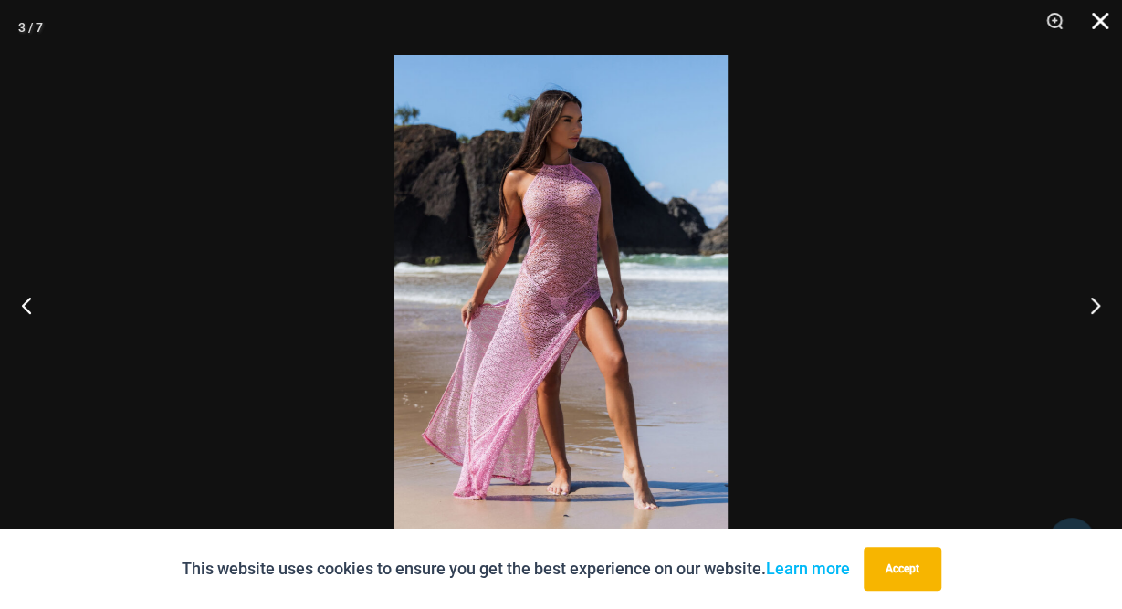
click at [1096, 26] on button "Close" at bounding box center [1094, 27] width 46 height 55
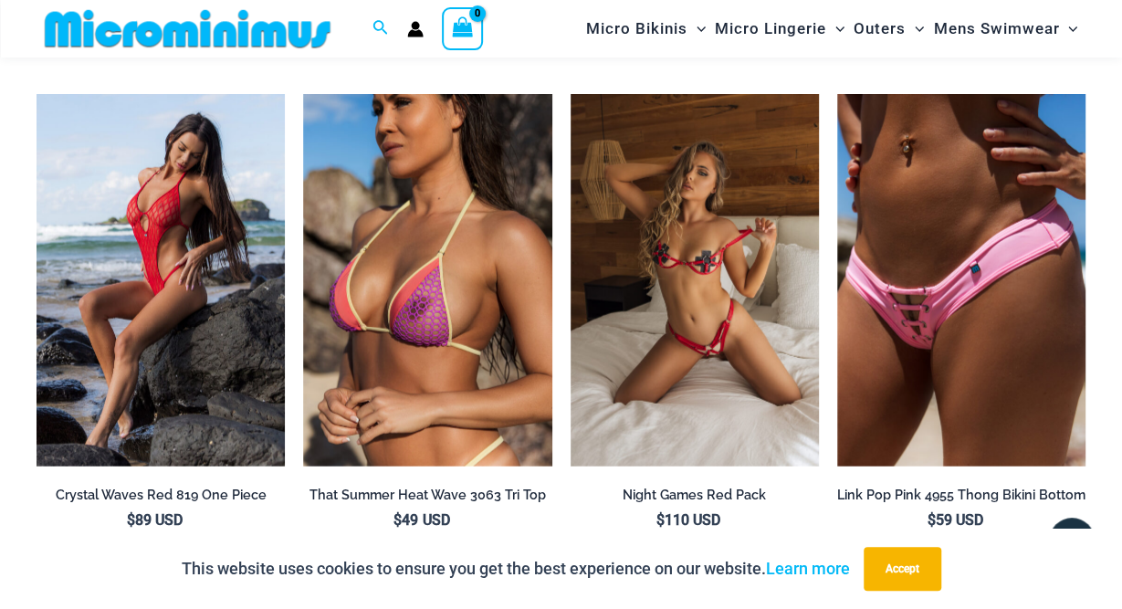
scroll to position [2073, 0]
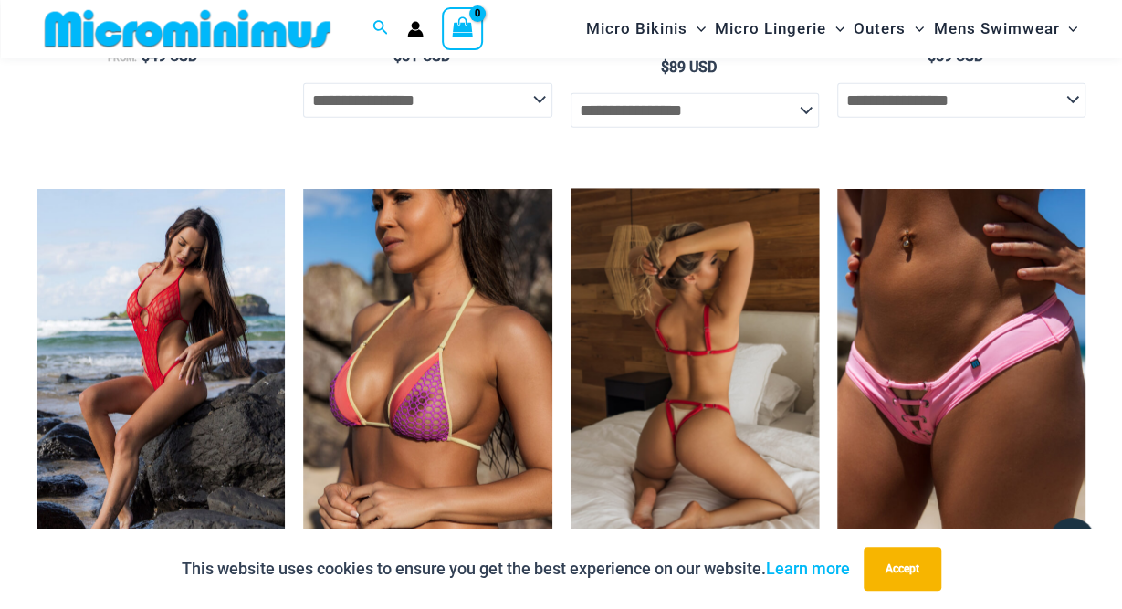
click at [694, 311] on img at bounding box center [695, 375] width 248 height 373
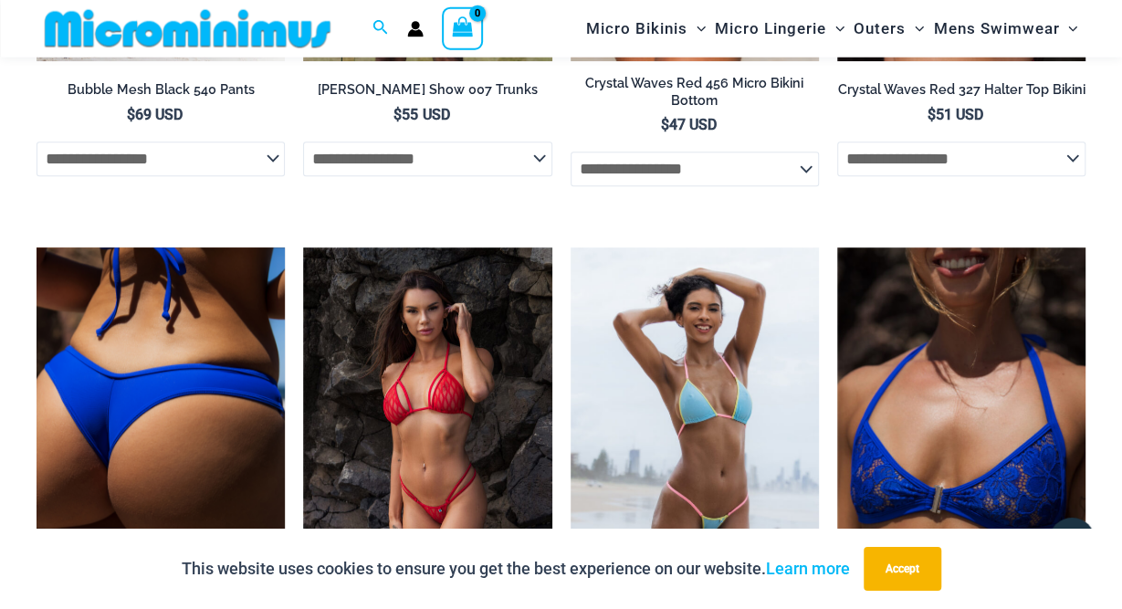
scroll to position [3712, 0]
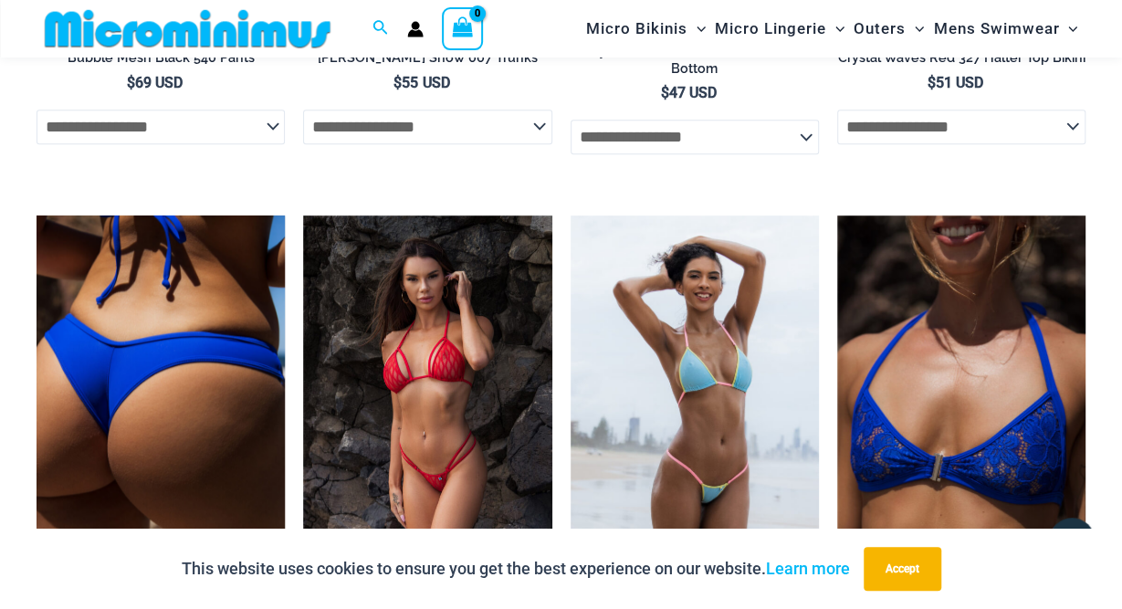
click at [233, 361] on img at bounding box center [161, 402] width 248 height 373
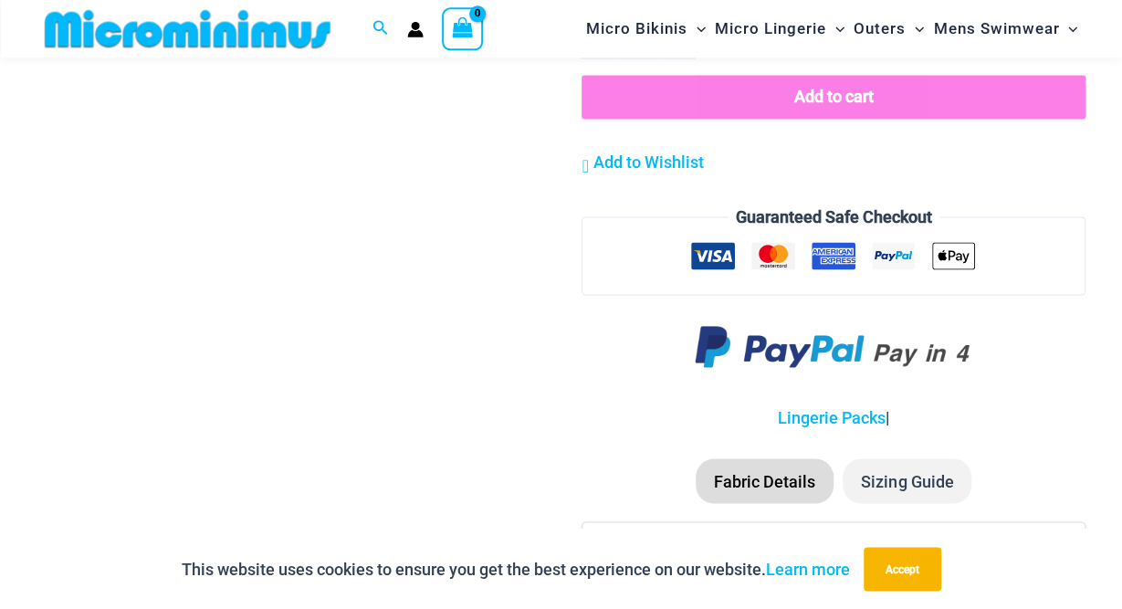
scroll to position [1601, 0]
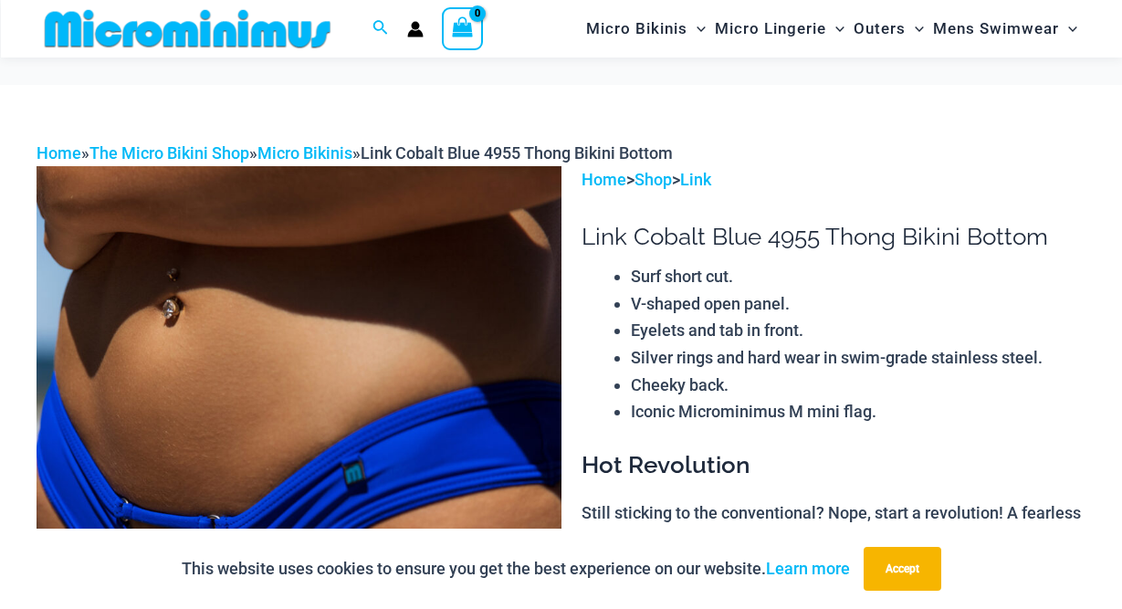
scroll to position [651, 0]
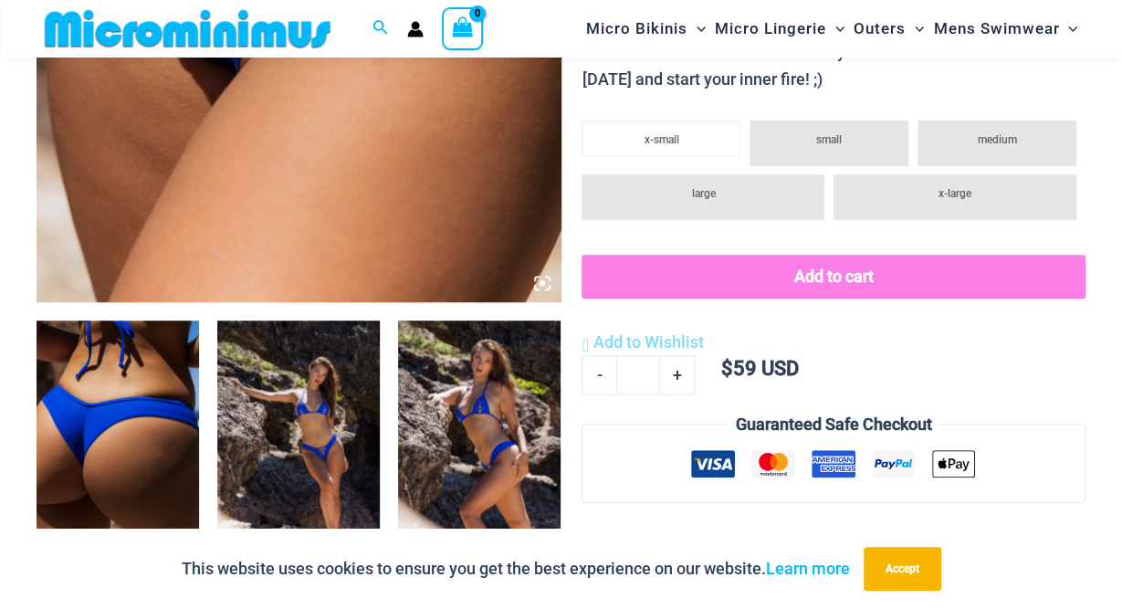
click at [307, 379] on img at bounding box center [298, 443] width 163 height 244
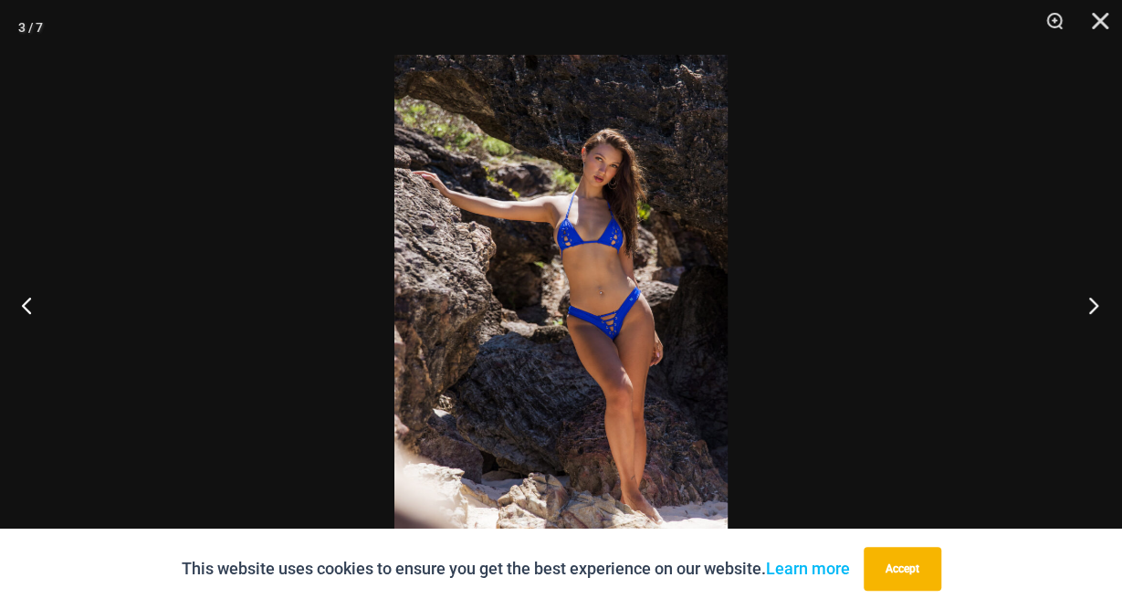
click at [1079, 304] on button "Next" at bounding box center [1088, 304] width 68 height 91
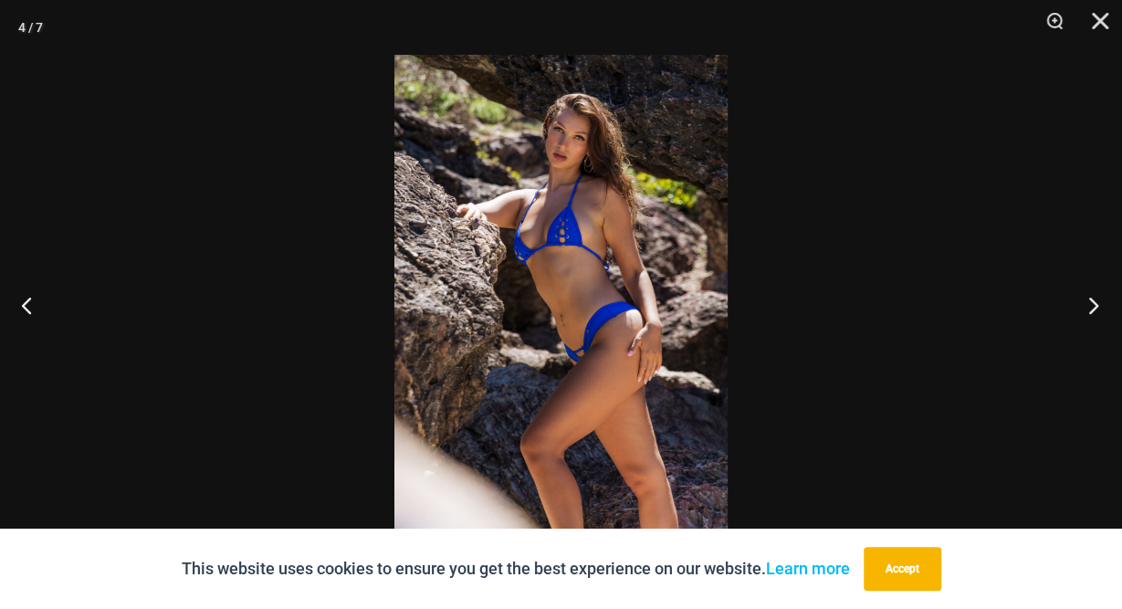
click at [1079, 304] on button "Next" at bounding box center [1088, 304] width 68 height 91
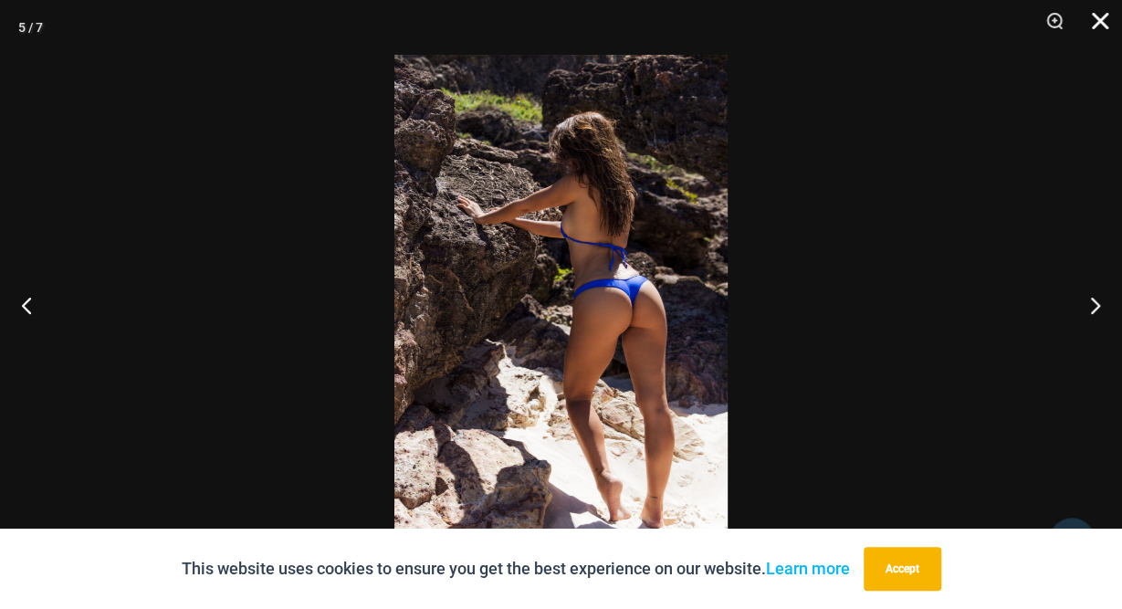
click at [1095, 16] on button "Close" at bounding box center [1094, 27] width 46 height 55
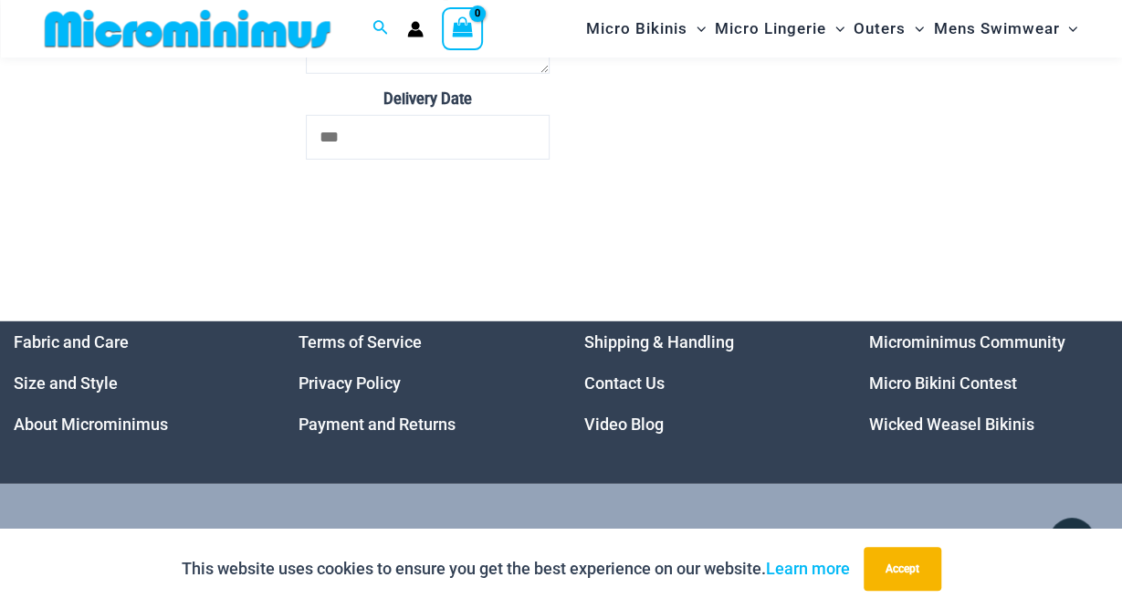
scroll to position [5793, 0]
